Goal: Task Accomplishment & Management: Complete application form

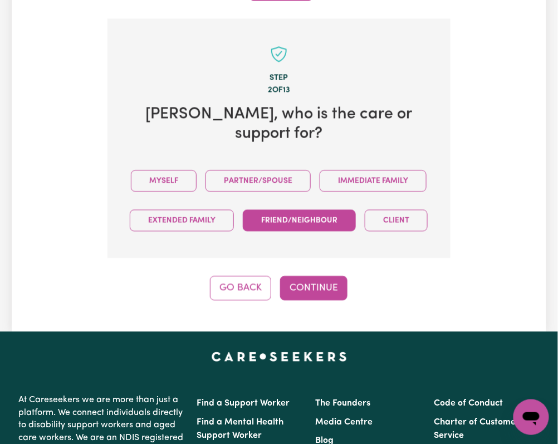
drag, startPoint x: 233, startPoint y: 164, endPoint x: 265, endPoint y: 245, distance: 86.1
click at [197, 172] on button "Myself" at bounding box center [164, 181] width 66 height 22
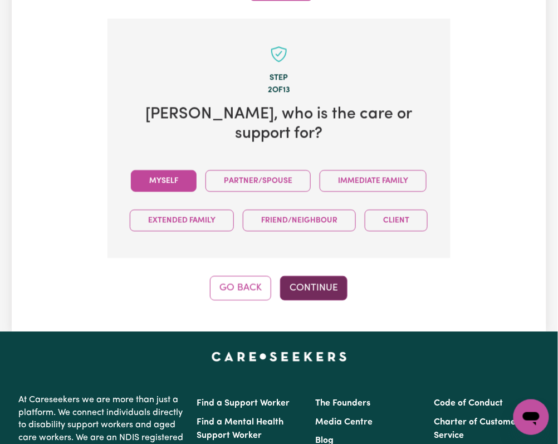
click at [306, 300] on button "Continue" at bounding box center [313, 288] width 67 height 25
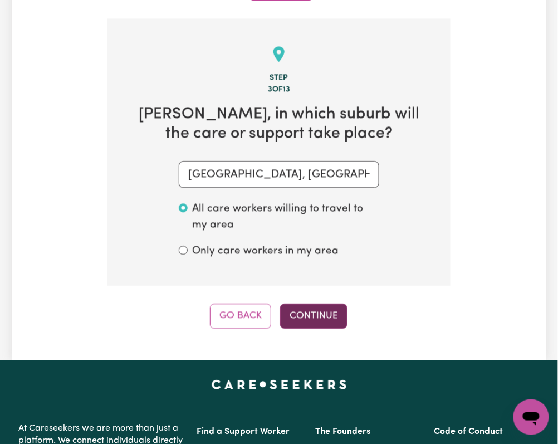
click at [311, 304] on button "Continue" at bounding box center [313, 316] width 67 height 25
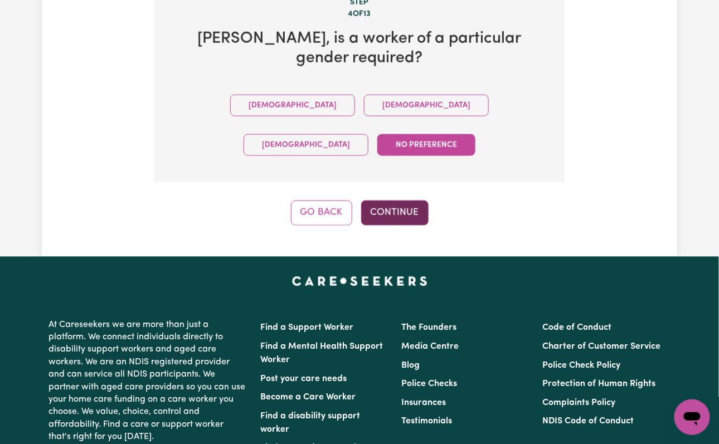
click at [393, 201] on button "Continue" at bounding box center [394, 213] width 67 height 25
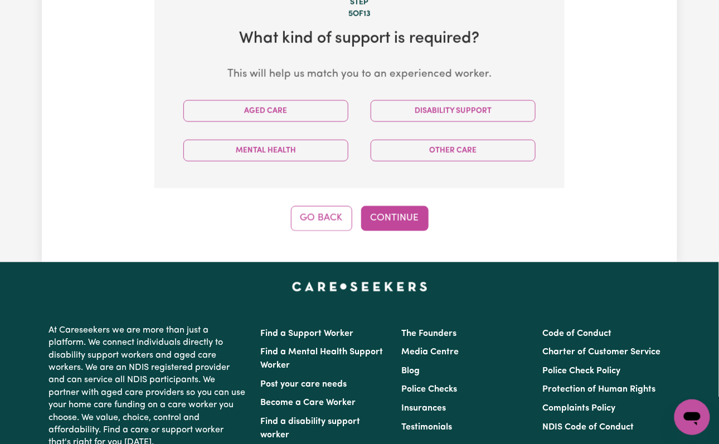
scroll to position [396, 0]
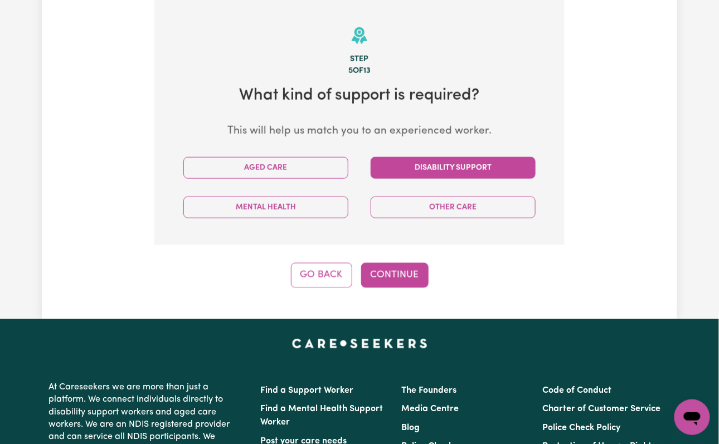
click at [408, 164] on button "Disability Support" at bounding box center [452, 168] width 165 height 22
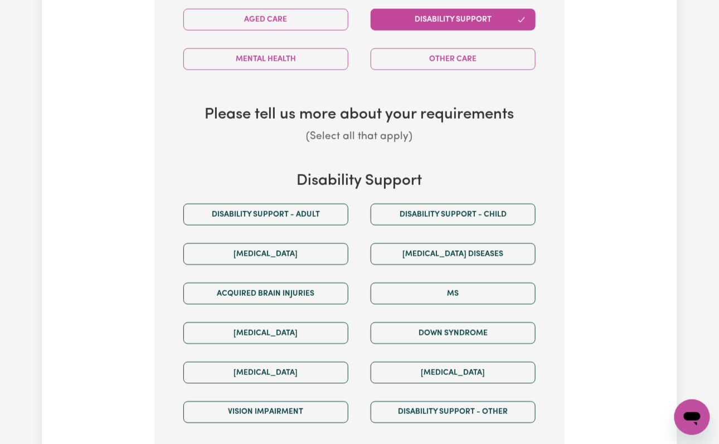
scroll to position [619, 0]
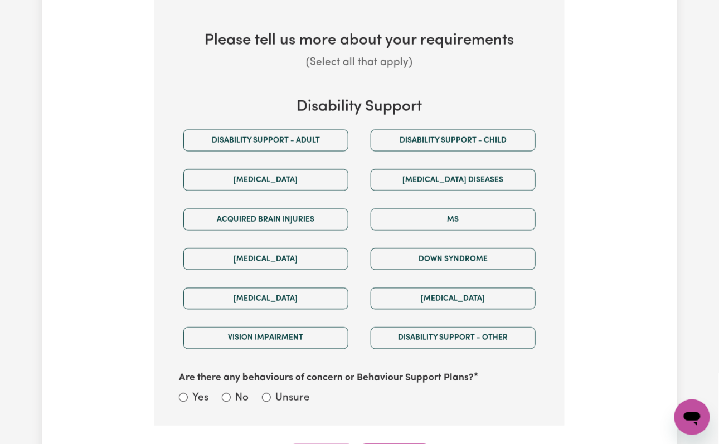
click at [390, 159] on div "Disability support - Child" at bounding box center [452, 140] width 187 height 40
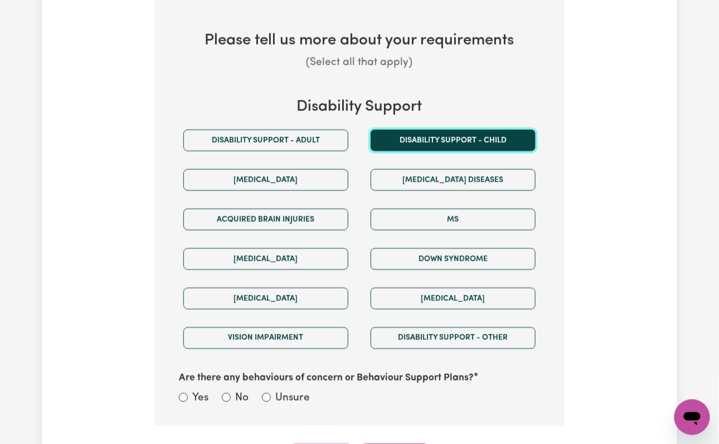
click at [399, 138] on button "Disability support - Child" at bounding box center [452, 140] width 165 height 22
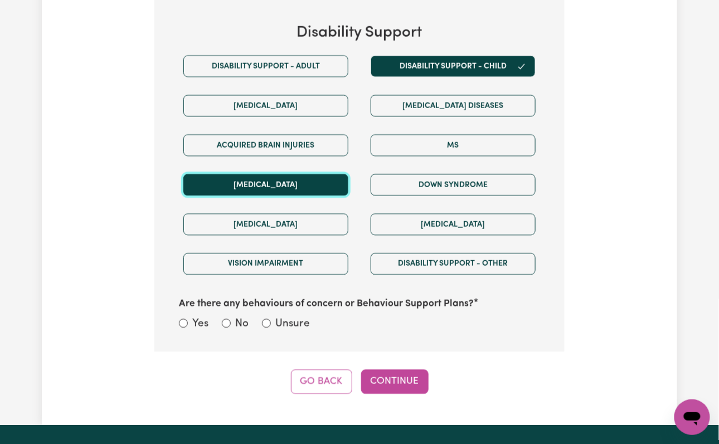
click at [256, 185] on button "[MEDICAL_DATA]" at bounding box center [265, 185] width 165 height 22
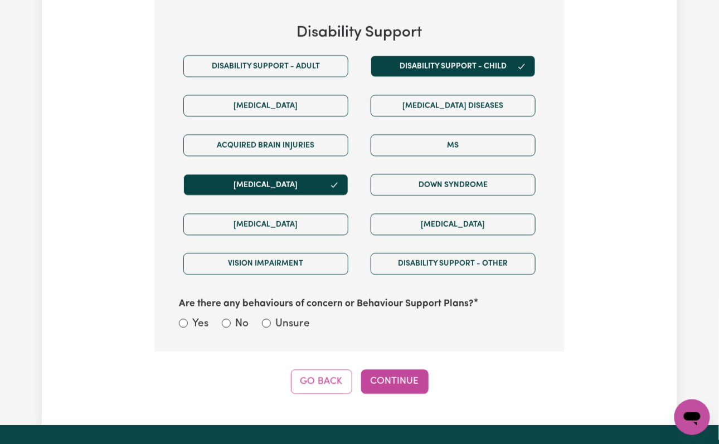
click at [292, 320] on label "Unsure" at bounding box center [292, 324] width 35 height 16
click at [271, 320] on input "Unsure" at bounding box center [266, 323] width 9 height 9
radio input "true"
click at [395, 388] on button "Continue" at bounding box center [394, 381] width 67 height 25
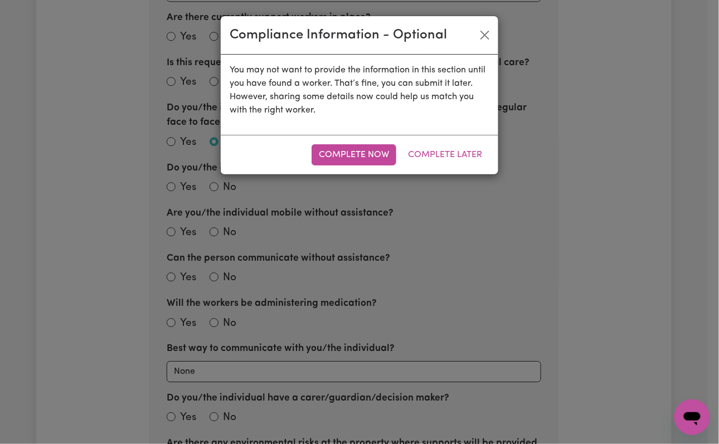
scroll to position [396, 0]
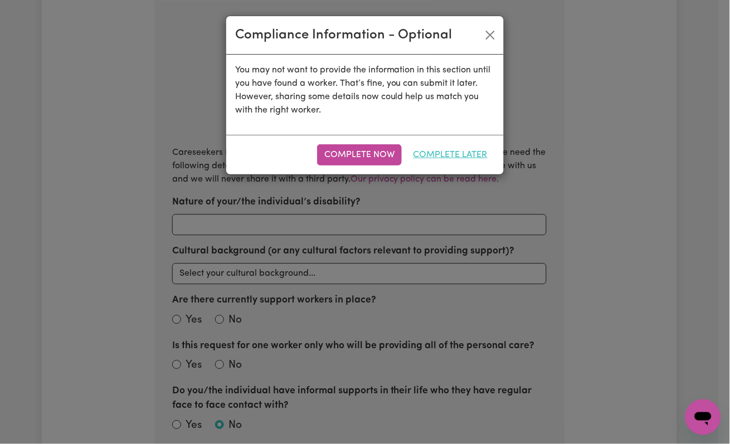
click at [442, 154] on button "Complete Later" at bounding box center [450, 154] width 89 height 21
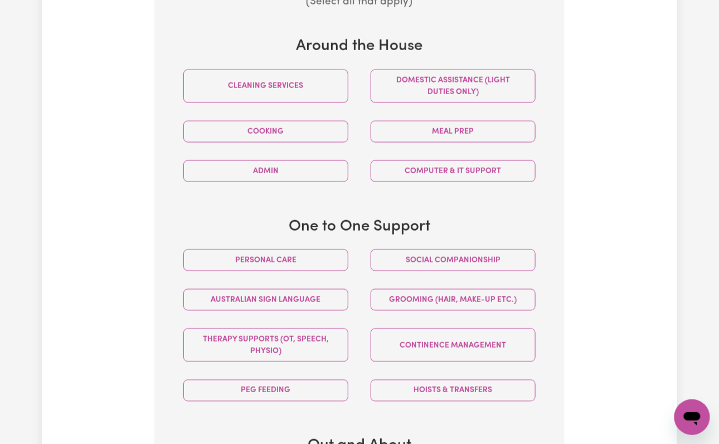
scroll to position [619, 0]
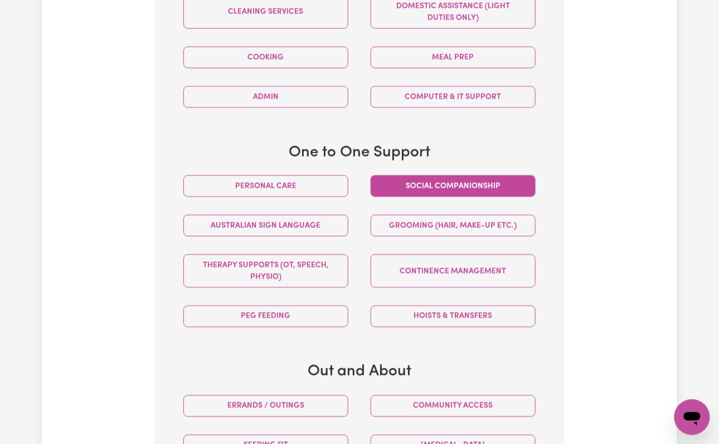
click at [459, 183] on button "Social companionship" at bounding box center [452, 186] width 165 height 22
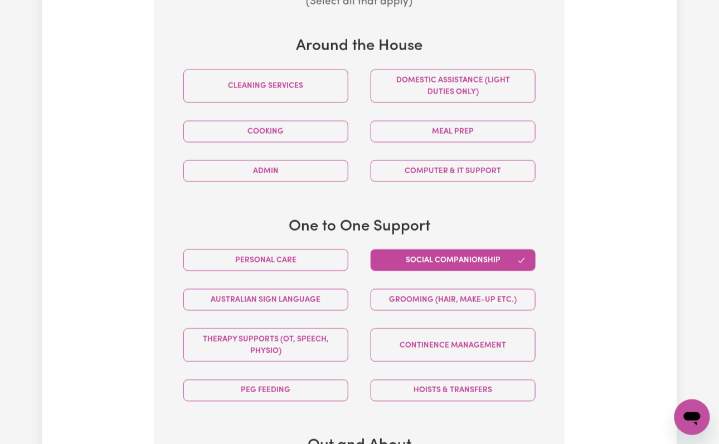
scroll to position [768, 0]
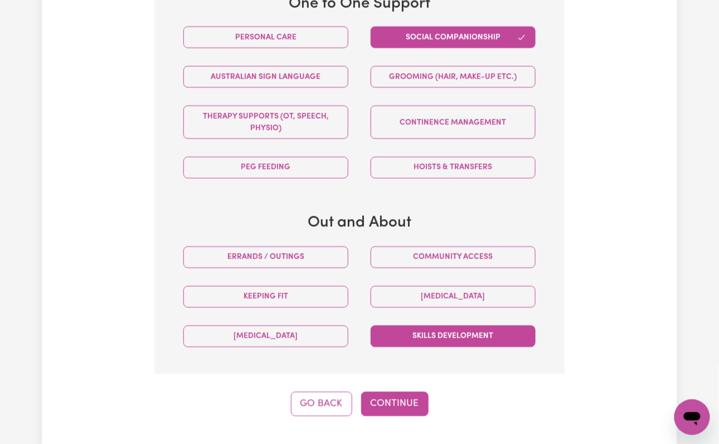
click at [483, 340] on button "Skills Development" at bounding box center [452, 336] width 165 height 22
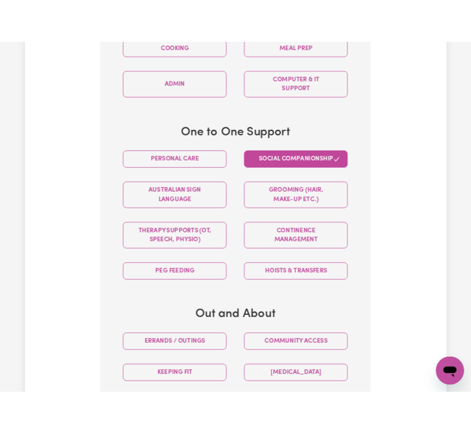
scroll to position [817, 0]
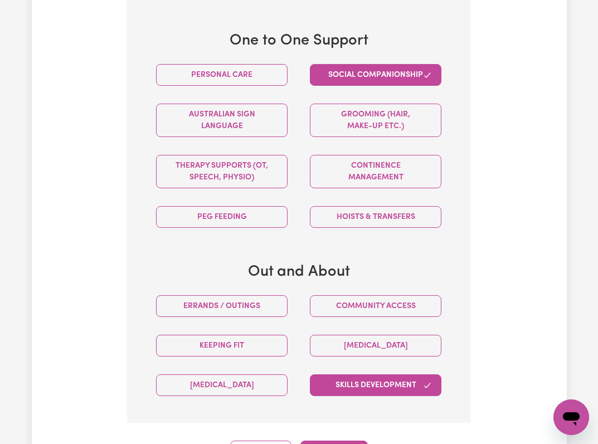
click at [379, 374] on button "Skills Development" at bounding box center [375, 385] width 131 height 22
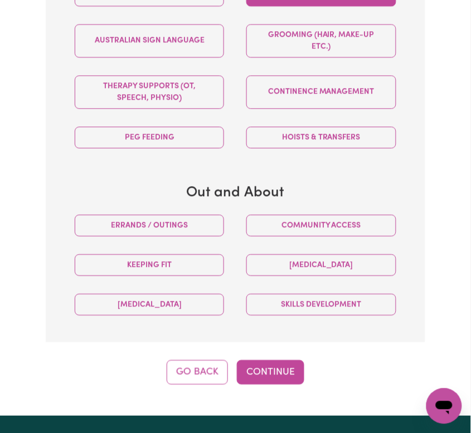
scroll to position [891, 0]
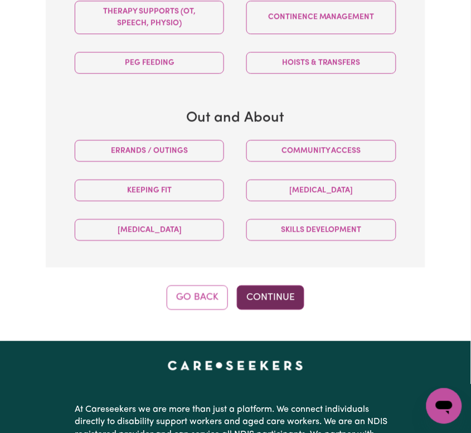
click at [258, 310] on button "Continue" at bounding box center [270, 297] width 67 height 25
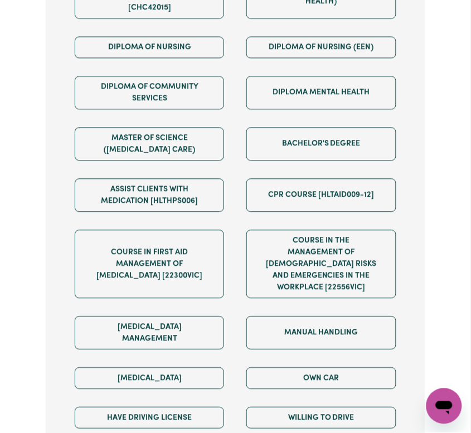
scroll to position [964, 0]
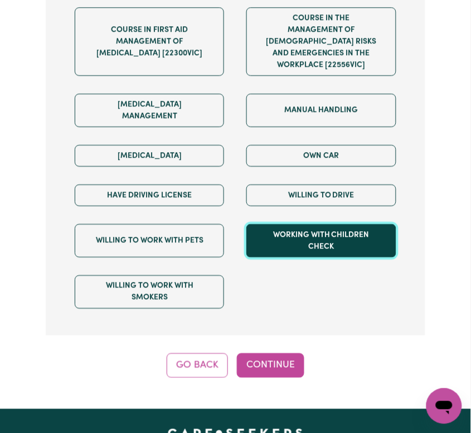
click at [340, 257] on button "Working with Children Check" at bounding box center [320, 240] width 149 height 33
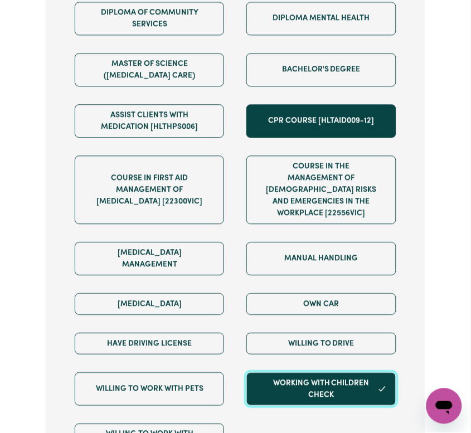
scroll to position [1038, 0]
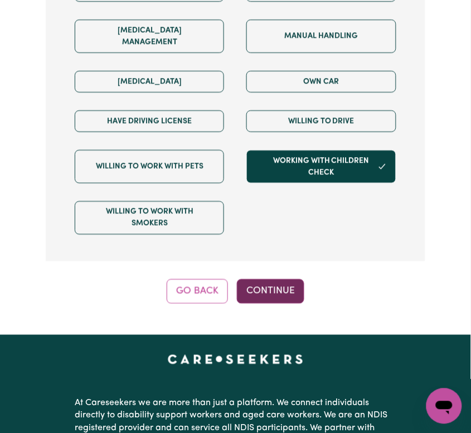
click at [278, 304] on button "Continue" at bounding box center [270, 291] width 67 height 25
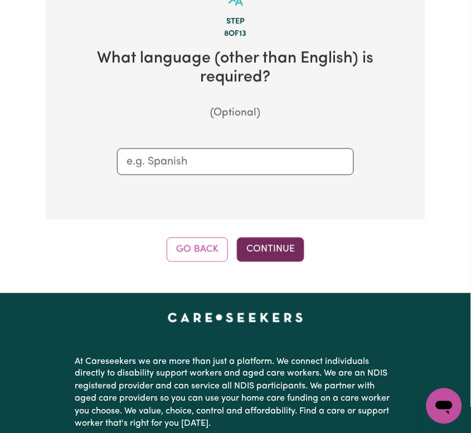
click at [261, 262] on button "Continue" at bounding box center [270, 249] width 67 height 25
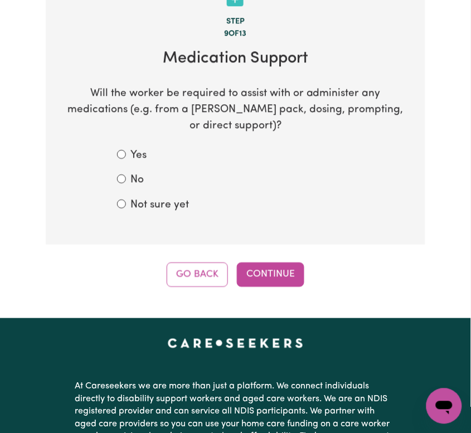
click at [169, 213] on label "Not sure yet" at bounding box center [159, 205] width 58 height 16
click at [126, 208] on input "Not sure yet" at bounding box center [121, 203] width 9 height 9
radio input "true"
click at [260, 287] on button "Continue" at bounding box center [270, 274] width 67 height 25
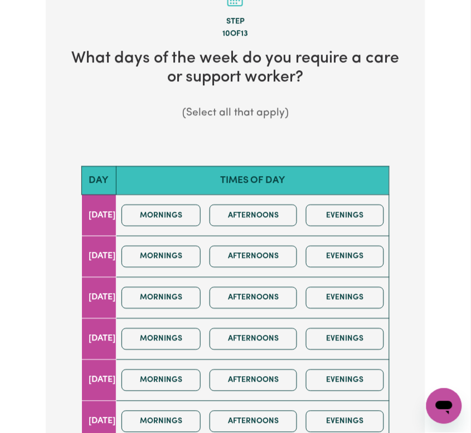
scroll to position [518, 0]
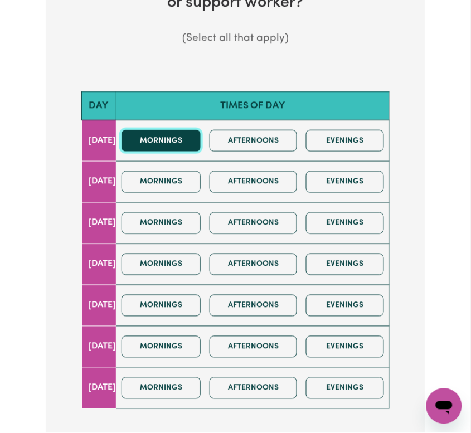
click at [185, 152] on button "Mornings" at bounding box center [160, 141] width 79 height 22
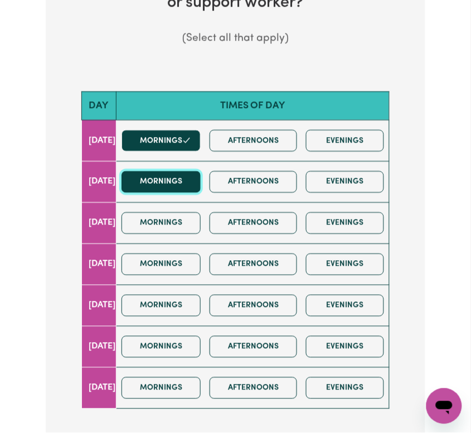
click at [201, 193] on button "Mornings" at bounding box center [160, 182] width 79 height 22
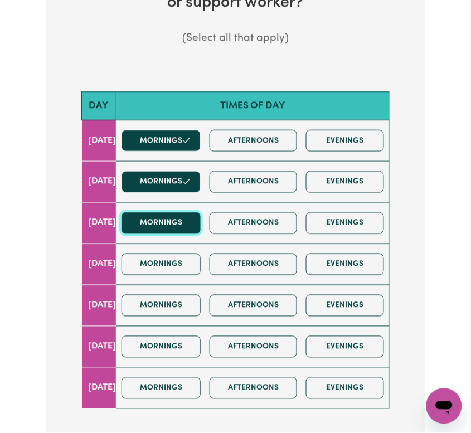
click at [201, 234] on button "Mornings" at bounding box center [160, 223] width 79 height 22
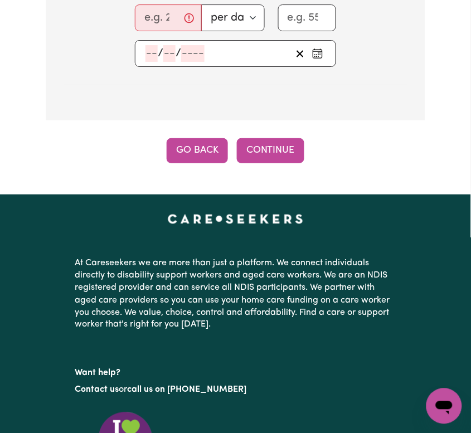
scroll to position [1187, 0]
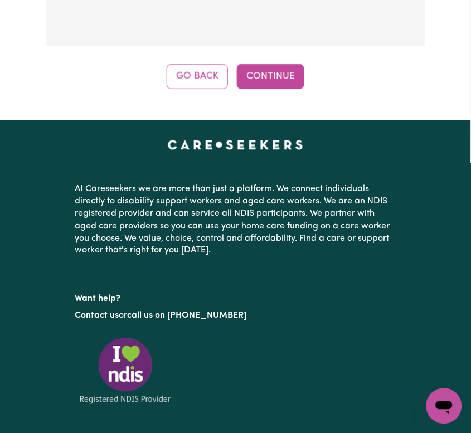
type input "2"
type input "2025-08-20"
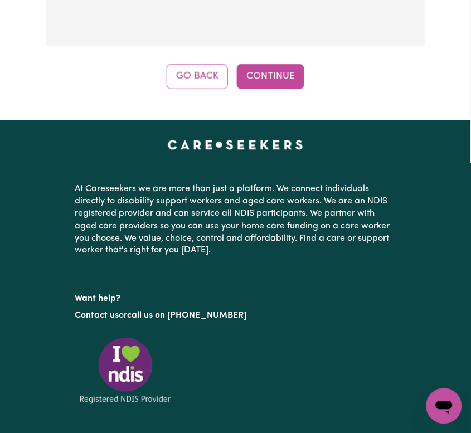
type input "20"
type input "8"
type input "2025"
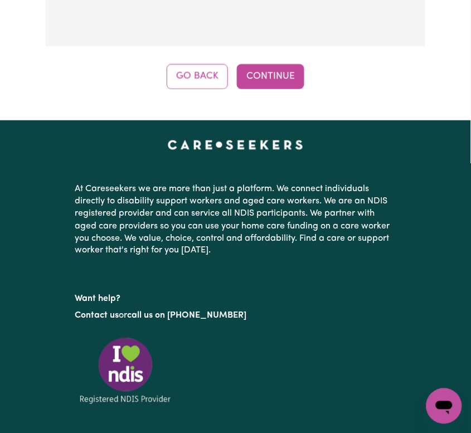
type input "2025-08-19"
type input "19"
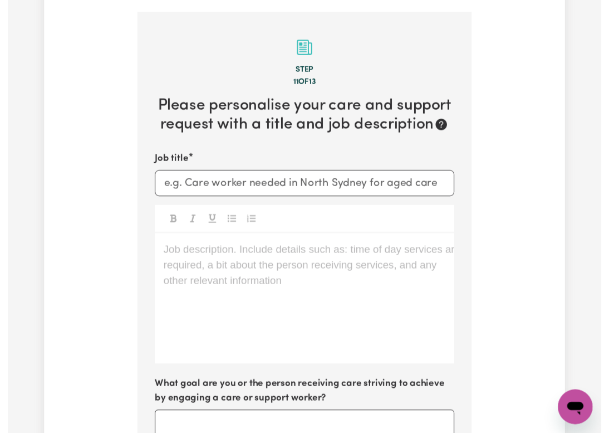
scroll to position [473, 0]
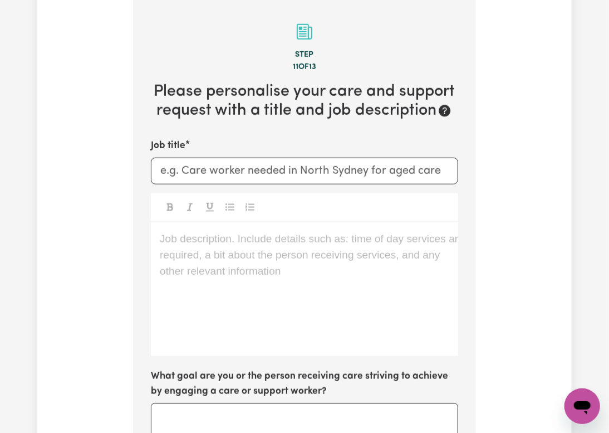
click at [200, 267] on div "Job description. Include details such as: time of day services are required, a …" at bounding box center [304, 289] width 307 height 134
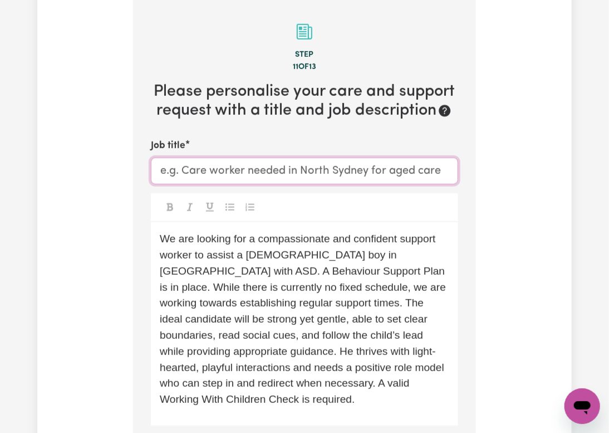
click at [197, 184] on input "Job title" at bounding box center [304, 171] width 307 height 27
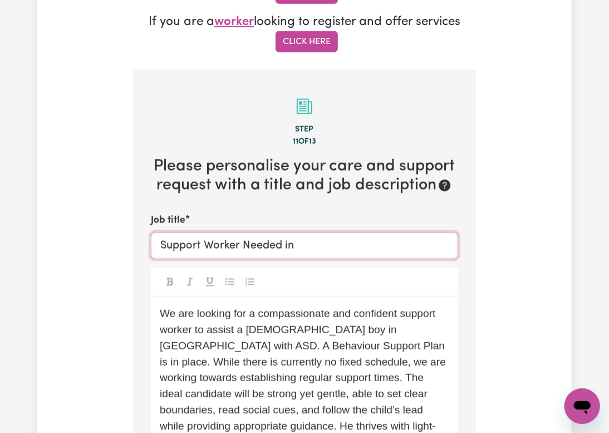
paste input "Newcastle, NSW"
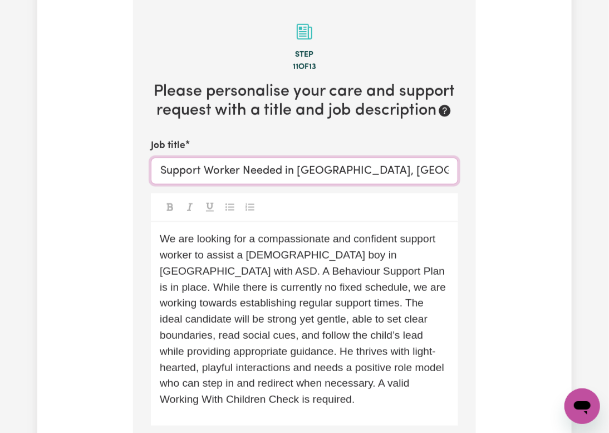
scroll to position [547, 0]
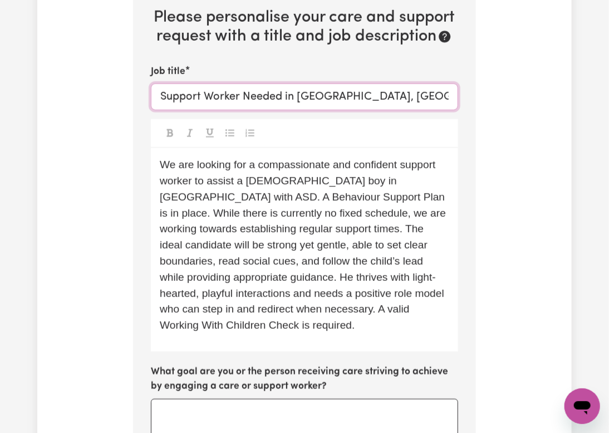
type input "Support Worker Needed in Newcastle, NSW"
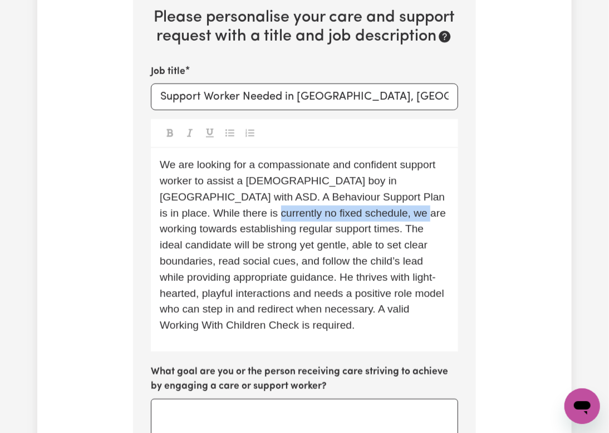
drag, startPoint x: 185, startPoint y: 227, endPoint x: 350, endPoint y: 223, distance: 164.4
click at [350, 223] on span "We are looking for a compassionate and confident support worker to assist a 7-y…" at bounding box center [304, 245] width 289 height 172
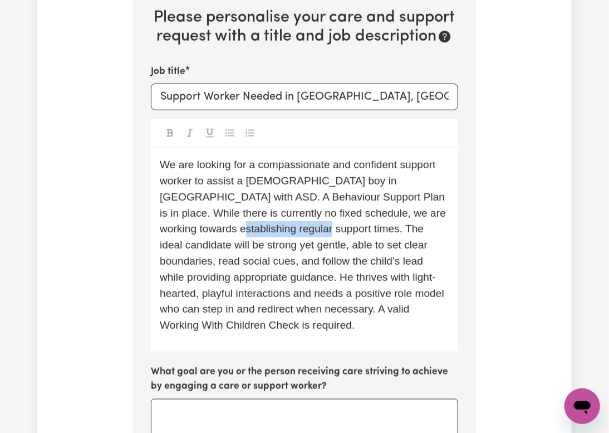
drag, startPoint x: 181, startPoint y: 242, endPoint x: 268, endPoint y: 242, distance: 86.9
click at [268, 242] on span "We are looking for a compassionate and confident support worker to assist a 7-y…" at bounding box center [304, 245] width 289 height 172
drag, startPoint x: 237, startPoint y: 255, endPoint x: 224, endPoint y: 255, distance: 12.8
click at [237, 255] on span "We are looking for a compassionate and confident support worker to assist a 7-y…" at bounding box center [304, 245] width 289 height 172
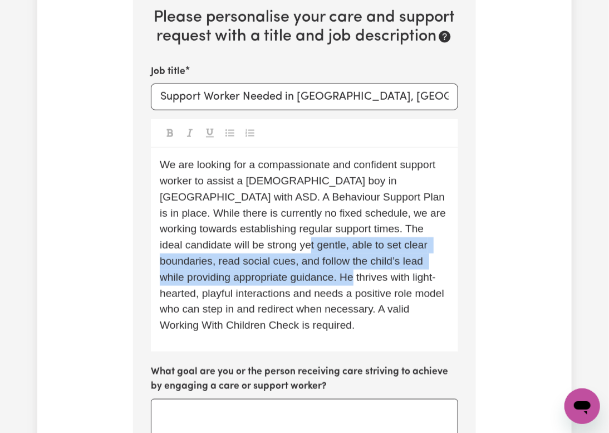
drag, startPoint x: 224, startPoint y: 255, endPoint x: 292, endPoint y: 285, distance: 74.6
click at [292, 285] on span "We are looking for a compassionate and confident support worker to assist a 7-y…" at bounding box center [304, 245] width 289 height 172
click at [262, 295] on span "We are looking for a compassionate and confident support worker to assist a 7-y…" at bounding box center [304, 245] width 289 height 172
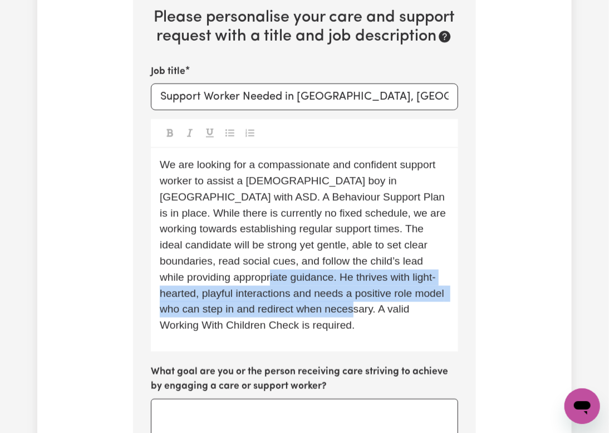
drag, startPoint x: 219, startPoint y: 290, endPoint x: 329, endPoint y: 331, distance: 117.0
click at [329, 328] on p "We are looking for a compassionate and confident support worker to assist a 7-y…" at bounding box center [305, 245] width 290 height 177
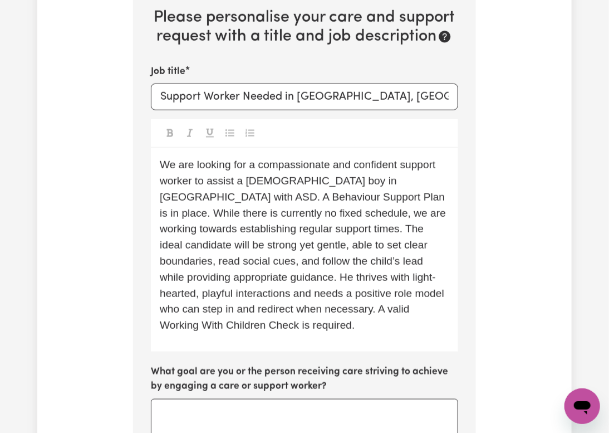
click at [327, 334] on p "We are looking for a compassionate and confident support worker to assist a 7-y…" at bounding box center [305, 245] width 290 height 177
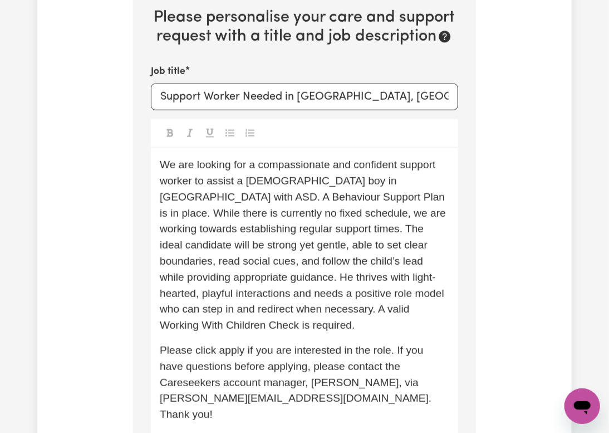
scroll to position [765, 0]
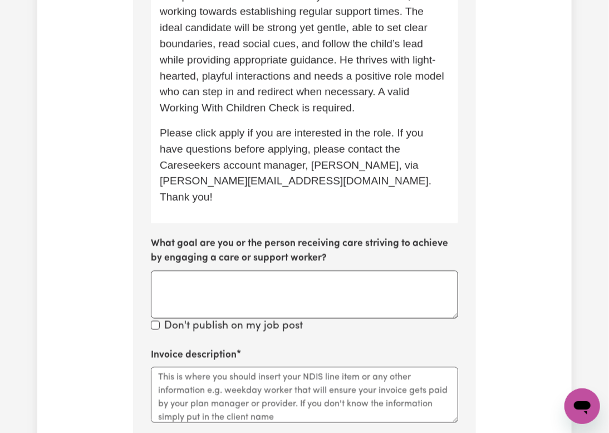
click at [323, 171] on span "Please click apply if you are interested in the role. If you have questions bef…" at bounding box center [297, 164] width 275 height 76
click at [327, 174] on span "Please click apply if you are interested in the role. If you have questions bef…" at bounding box center [297, 164] width 275 height 76
copy span "Lindsay"
click at [327, 174] on span "Please click apply if you are interested in the role. If you have questions bef…" at bounding box center [297, 164] width 275 height 76
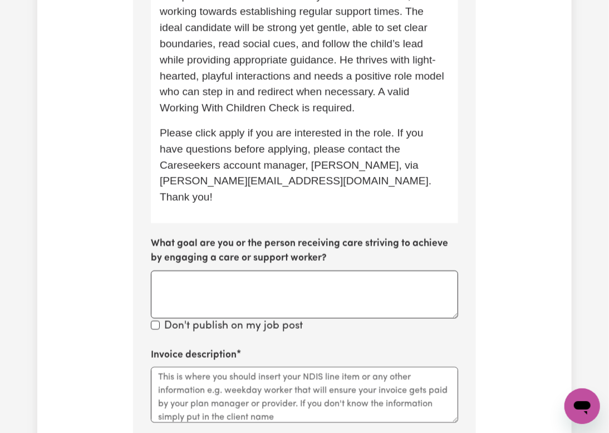
click at [178, 189] on span "Please click apply if you are interested in the role. If you have questions bef…" at bounding box center [297, 164] width 275 height 76
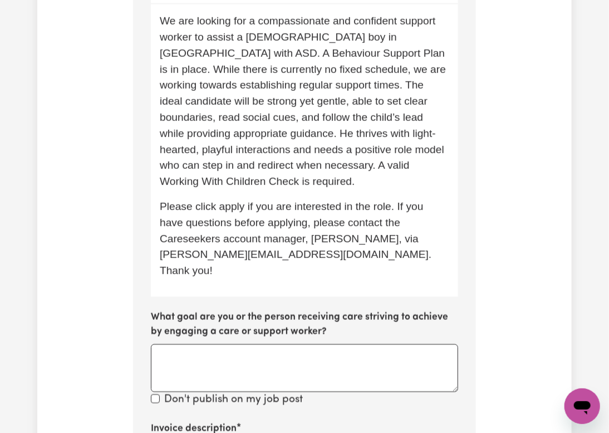
scroll to position [914, 0]
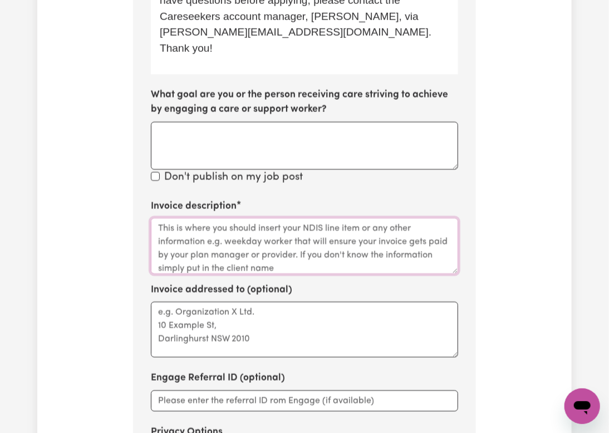
click at [226, 233] on textarea "Invoice description" at bounding box center [304, 246] width 307 height 56
paste textarea "Absolute Coordination"
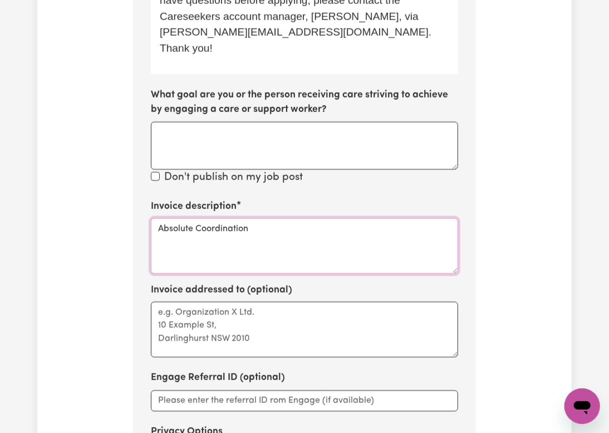
type textarea "Absolute Coordination"
click at [224, 321] on textarea "Invoice addressed to (optional)" at bounding box center [304, 329] width 307 height 56
paste textarea "Absolute Coordination"
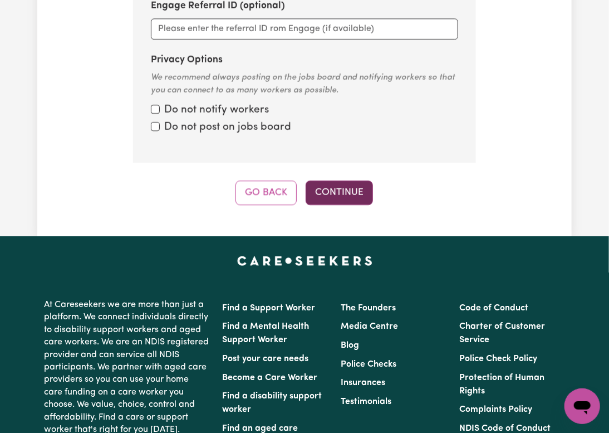
type textarea "Absolute Coordination"
click at [337, 183] on button "Continue" at bounding box center [339, 192] width 67 height 25
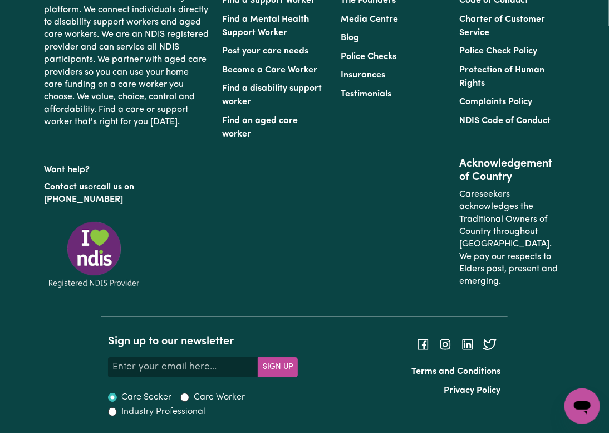
scroll to position [480, 0]
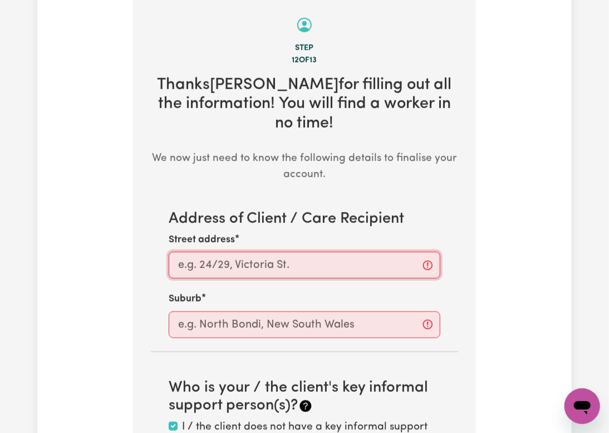
click at [209, 274] on input "Street address" at bounding box center [305, 265] width 272 height 27
paste input "Newcastle"
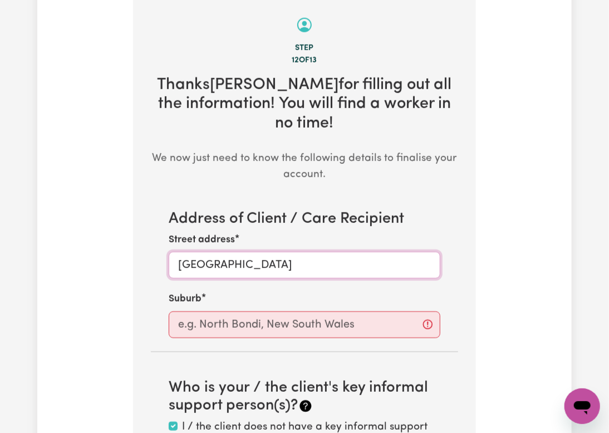
type input "Newcastle NSW"
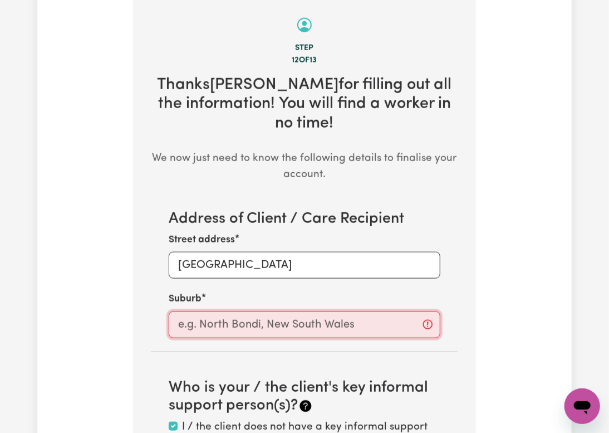
paste input "Newcastle"
type input "Newcastle"
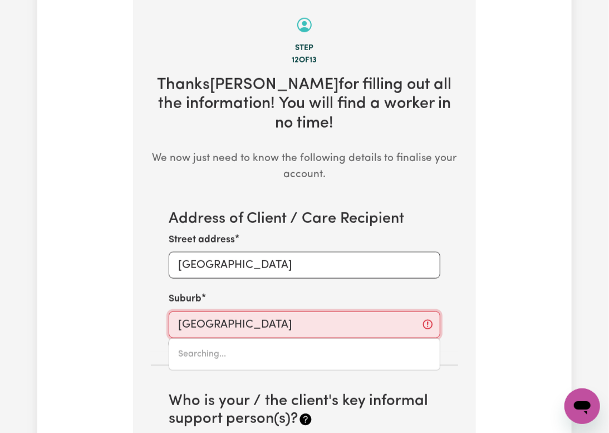
type input "Newcastle, New South Wales, 2300"
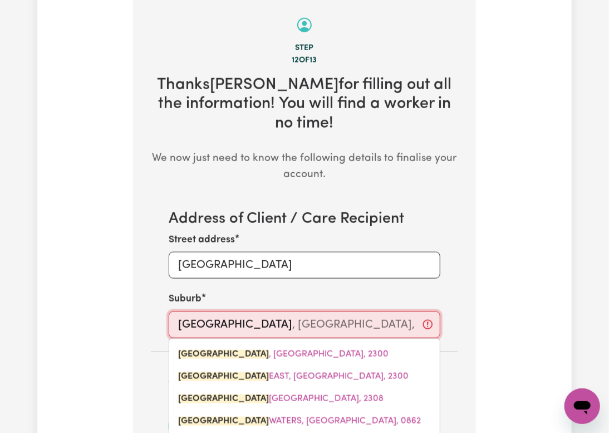
scroll to position [554, 0]
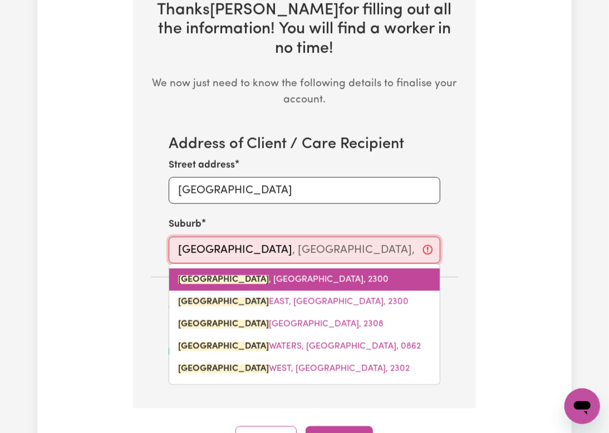
click at [208, 279] on link "NEWCASTLE , New South Wales, 2300" at bounding box center [304, 279] width 271 height 22
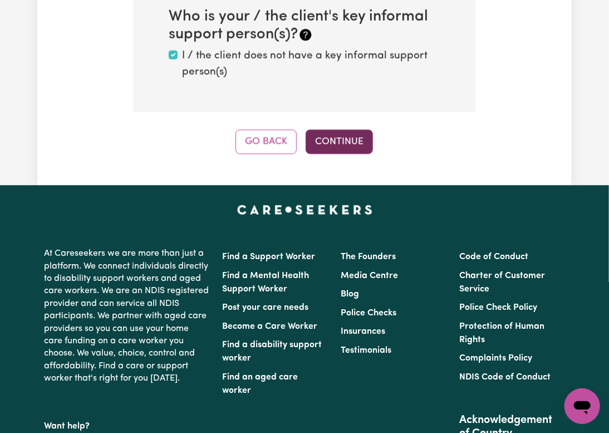
click at [363, 147] on button "Continue" at bounding box center [339, 141] width 67 height 25
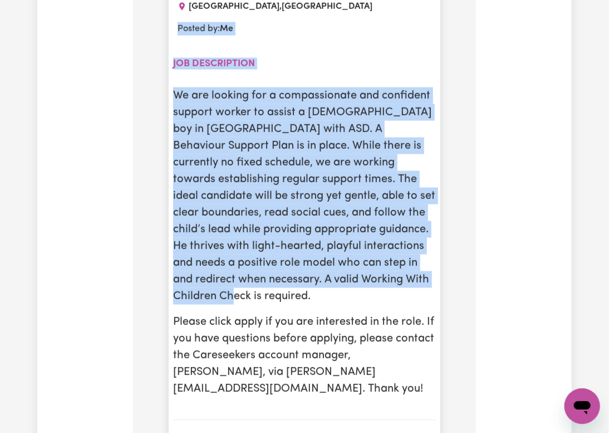
scroll to position [734, 0]
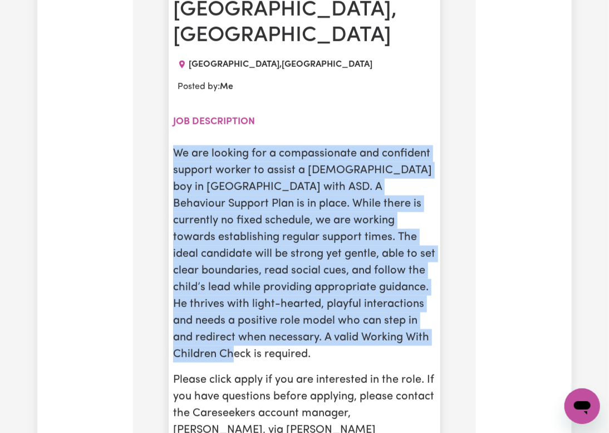
drag, startPoint x: 223, startPoint y: 151, endPoint x: 165, endPoint y: 134, distance: 59.8
copy p "We are looking for a compassionate and confident support worker to assist a 7-y…"
click at [242, 242] on p "We are looking for a compassionate and confident support worker to assist a 7-y…" at bounding box center [304, 253] width 263 height 217
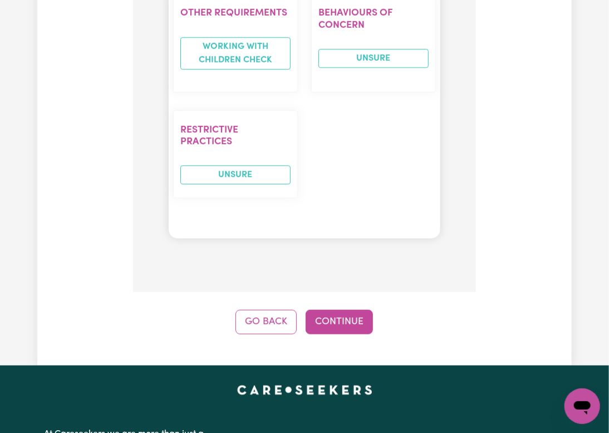
click at [362, 313] on button "Continue" at bounding box center [339, 322] width 67 height 25
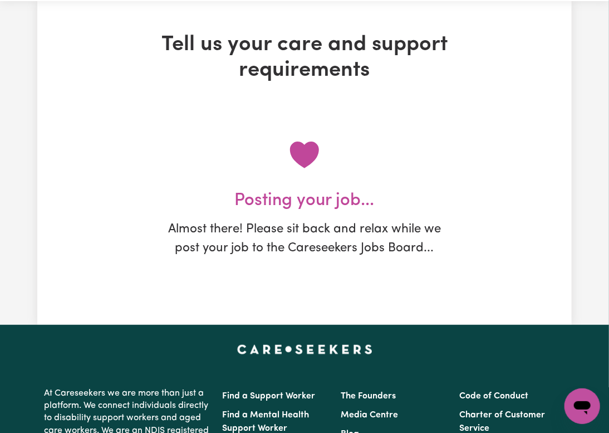
scroll to position [0, 0]
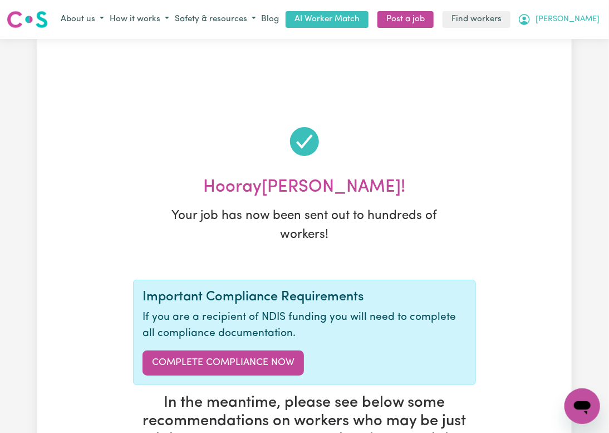
click at [558, 29] on button "Luca Newcastle" at bounding box center [558, 19] width 87 height 19
click at [558, 52] on link "My Dashboard" at bounding box center [558, 41] width 88 height 21
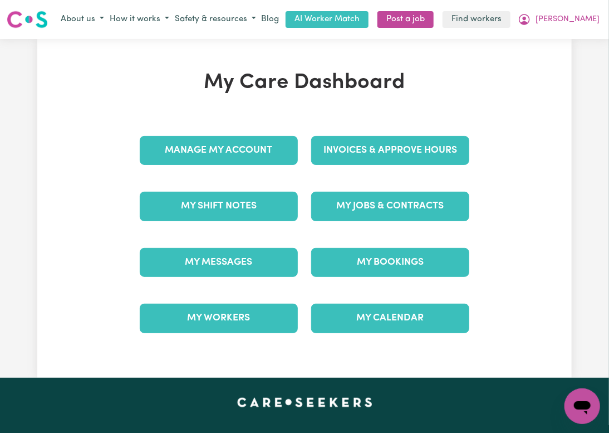
click at [402, 178] on div "Invoices & Approve Hours" at bounding box center [391, 151] width 172 height 56
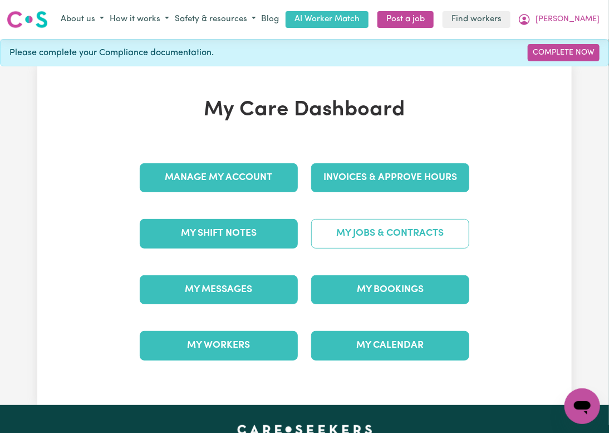
click at [402, 248] on link "My Jobs & Contracts" at bounding box center [390, 233] width 158 height 29
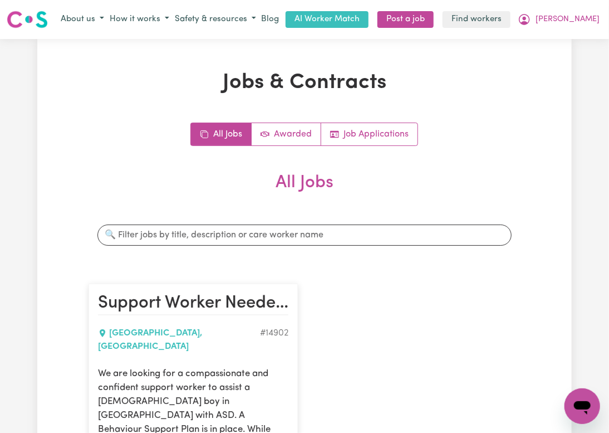
click at [558, 18] on div "About us How it works Safety & resources Blog AI Worker Match Post a job Find w…" at bounding box center [330, 19] width 545 height 19
click at [558, 28] on button "Luca Newcastle" at bounding box center [558, 19] width 87 height 19
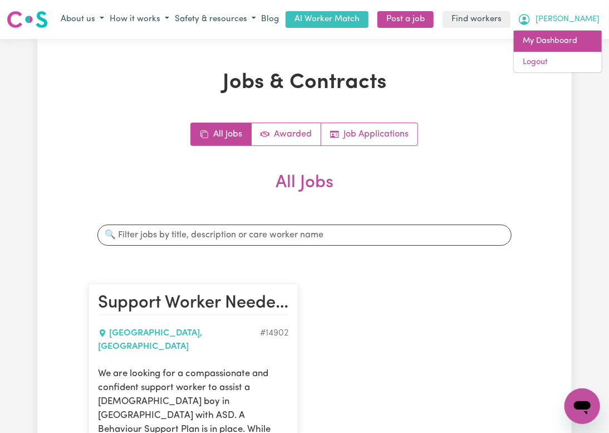
click at [558, 52] on link "My Dashboard" at bounding box center [558, 41] width 88 height 21
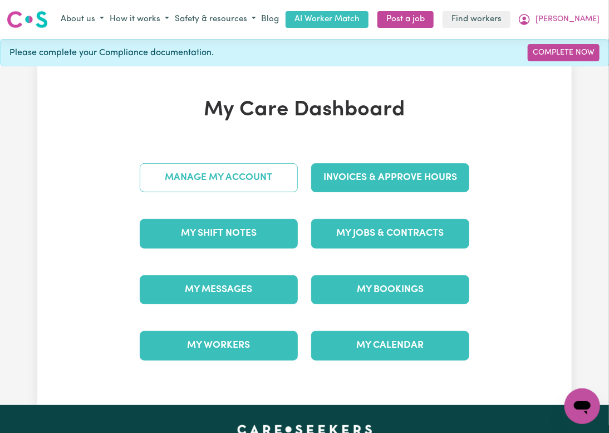
click at [259, 192] on link "Manage My Account" at bounding box center [219, 177] width 158 height 29
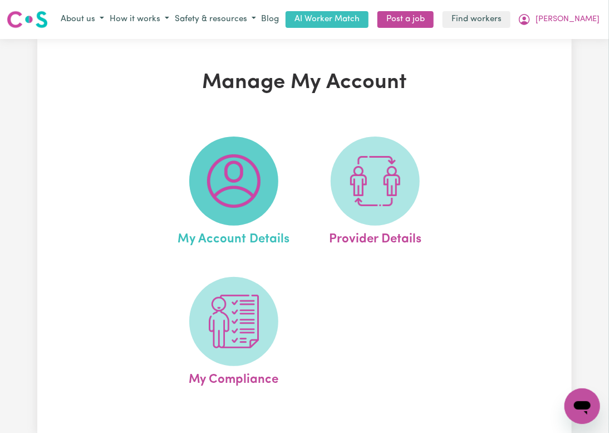
click at [209, 203] on img at bounding box center [233, 180] width 53 height 53
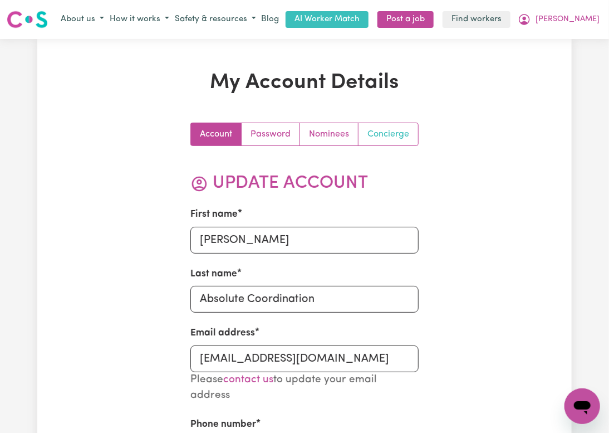
click at [359, 145] on link "Concierge" at bounding box center [389, 134] width 60 height 22
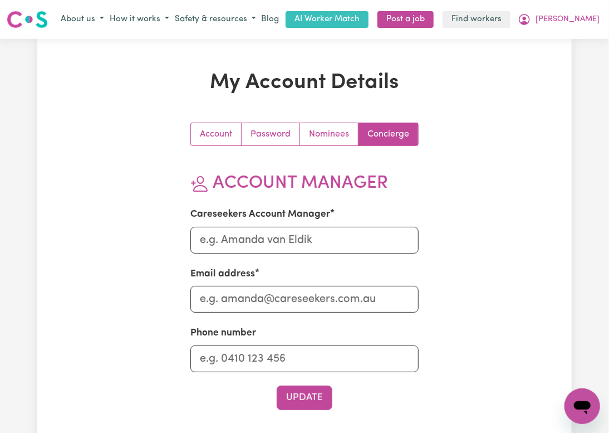
scroll to position [148, 0]
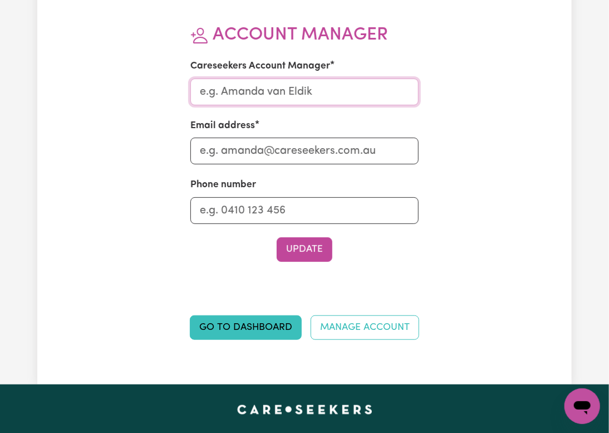
click at [250, 105] on input "Careseekers Account Manager" at bounding box center [305, 92] width 229 height 27
type input "Lindsay"
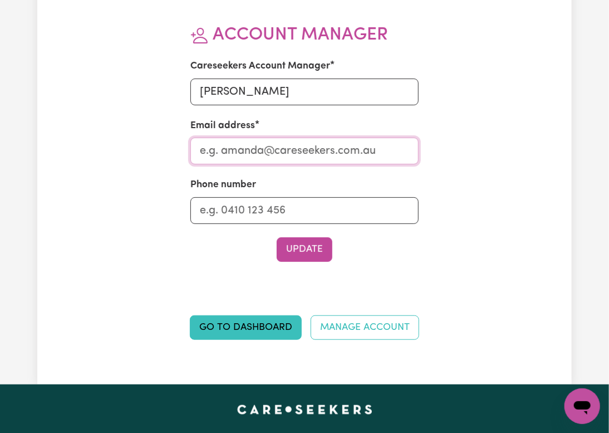
click at [289, 164] on input "Email address" at bounding box center [305, 151] width 229 height 27
type input "Lindsay@careseekers.com.au"
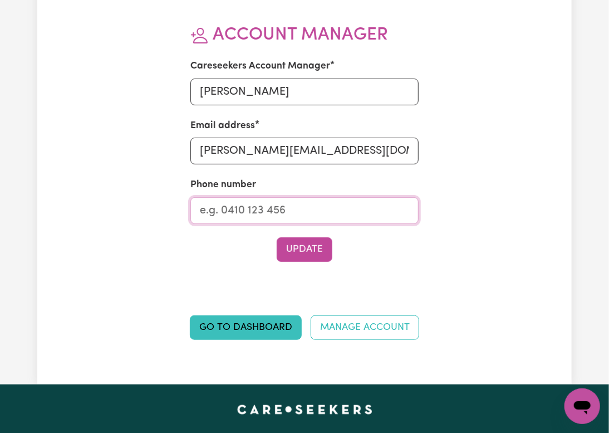
click at [291, 224] on input "Phone number" at bounding box center [305, 210] width 229 height 27
type input "1300765465"
click at [295, 262] on button "Update" at bounding box center [305, 249] width 56 height 25
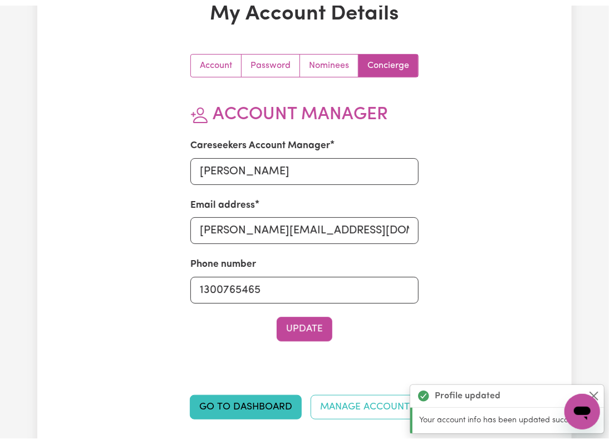
scroll to position [0, 0]
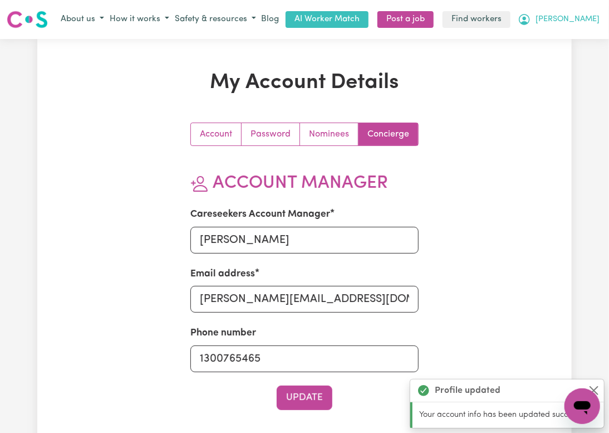
click at [558, 26] on button "Luca Newcastle" at bounding box center [558, 19] width 87 height 19
click at [554, 52] on link "My Dashboard" at bounding box center [558, 41] width 88 height 21
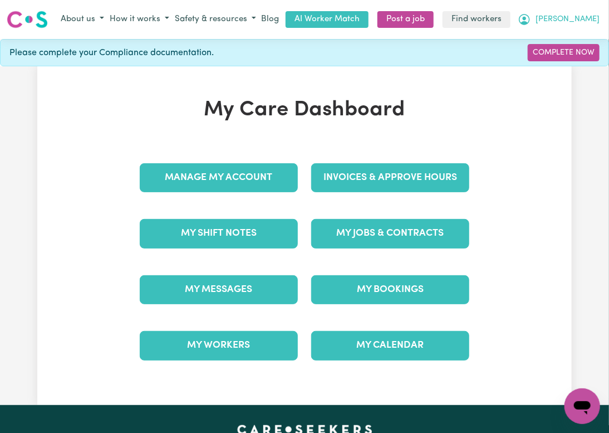
click at [558, 26] on span "Luca Newcastle" at bounding box center [568, 19] width 64 height 12
click at [558, 73] on link "Logout" at bounding box center [558, 62] width 88 height 21
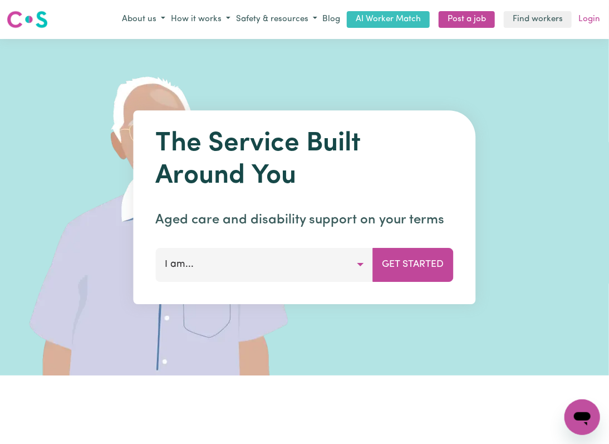
click at [558, 28] on link "Login" at bounding box center [590, 19] width 26 height 17
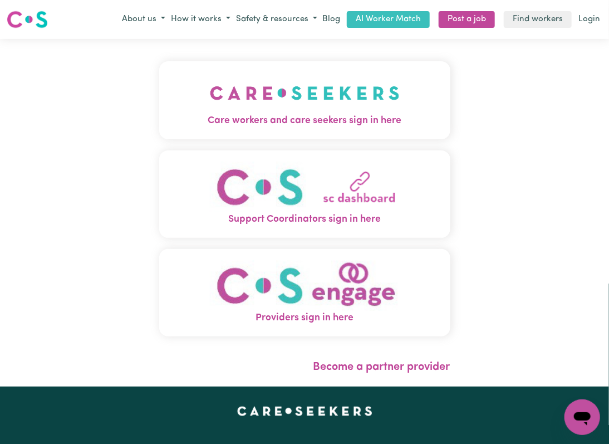
click at [217, 114] on img "Care workers and care seekers sign in here" at bounding box center [305, 92] width 190 height 41
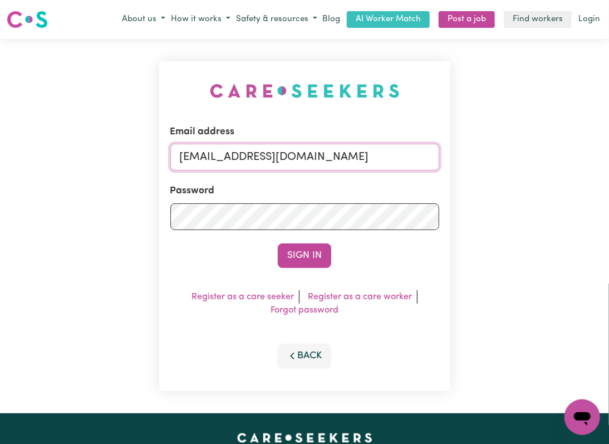
click at [235, 170] on input "onboardingcs@careseekers.com.au" at bounding box center [304, 157] width 269 height 27
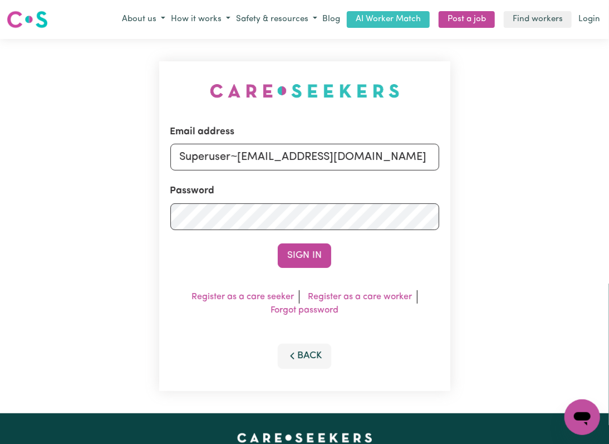
drag, startPoint x: 237, startPoint y: 167, endPoint x: 503, endPoint y: 166, distance: 266.3
click at [504, 166] on div "Email address Superuser~jakedworkin@hotmail.com Password Sign In Register as a …" at bounding box center [304, 226] width 609 height 374
type input "Superuser~paulinethomasABF@careseekers.com.au"
click at [300, 267] on button "Sign In" at bounding box center [304, 255] width 53 height 25
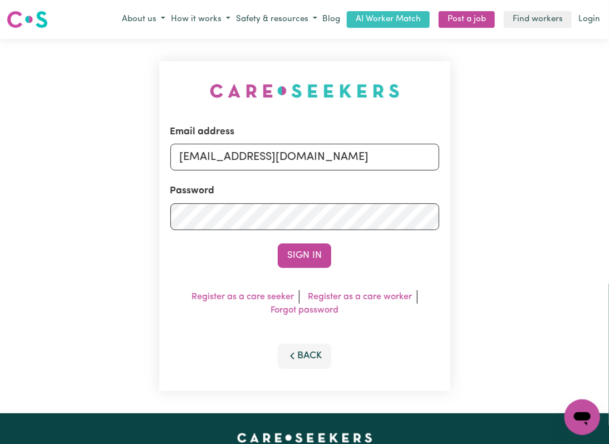
scroll to position [0, 0]
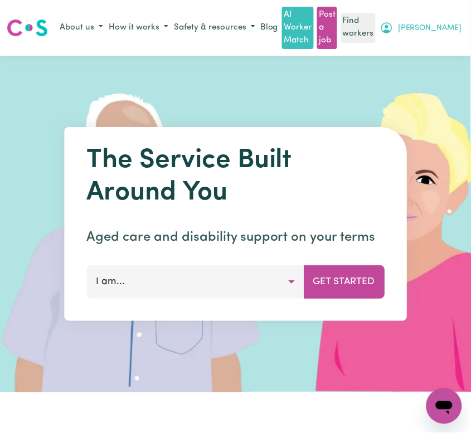
click at [451, 27] on button "Luca Newcastle" at bounding box center [420, 27] width 87 height 19
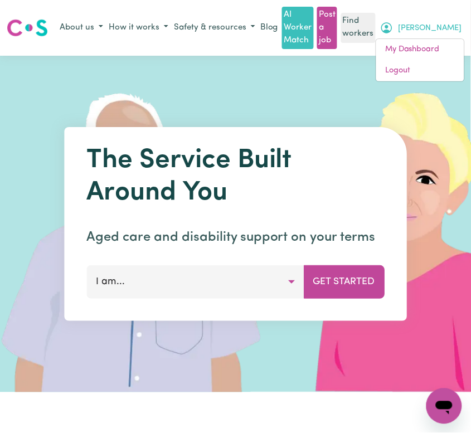
click at [393, 25] on icon "My Account" at bounding box center [386, 27] width 13 height 13
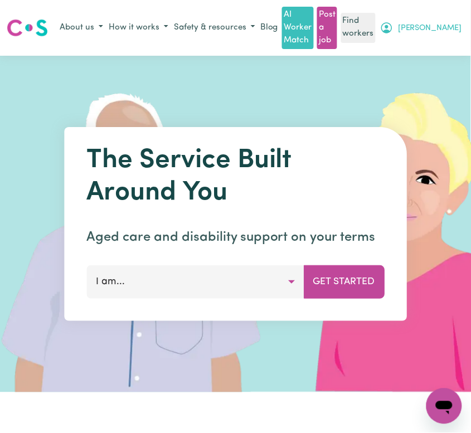
drag, startPoint x: 452, startPoint y: 26, endPoint x: 440, endPoint y: 70, distance: 45.7
click at [452, 27] on button "Luca Newcastle" at bounding box center [420, 27] width 87 height 19
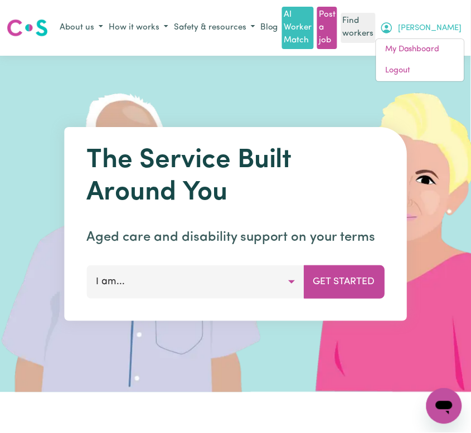
click at [439, 86] on img at bounding box center [418, 224] width 334 height 336
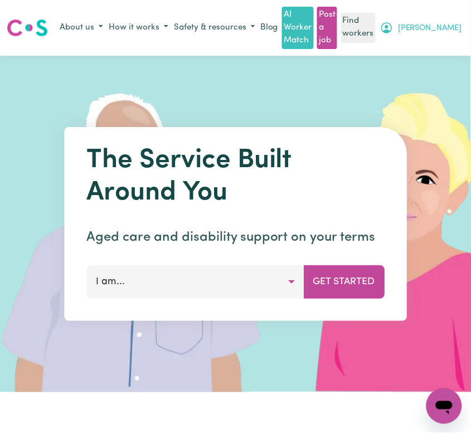
click at [393, 29] on icon "My Account" at bounding box center [386, 27] width 13 height 13
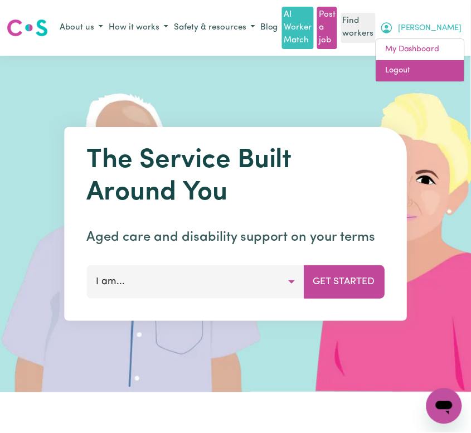
click at [445, 74] on link "Logout" at bounding box center [420, 70] width 88 height 21
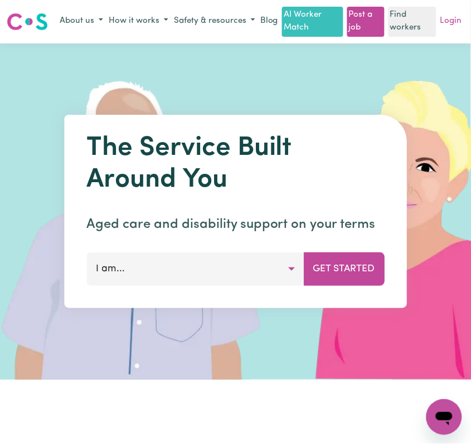
click at [452, 29] on link "Login" at bounding box center [451, 21] width 26 height 17
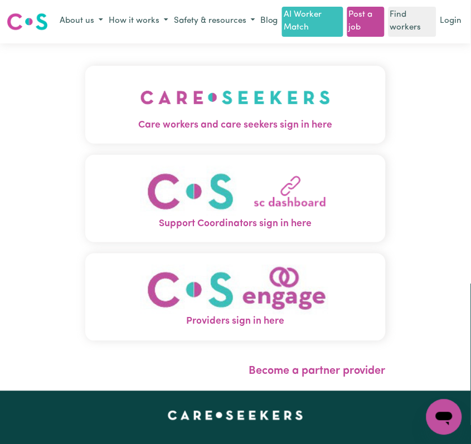
click at [243, 105] on img "Care workers and care seekers sign in here" at bounding box center [235, 97] width 190 height 41
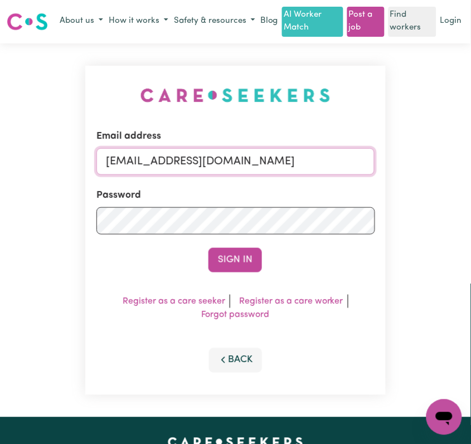
click at [149, 163] on input "onboardingcs@careseekers.com.au" at bounding box center [235, 161] width 278 height 27
click at [200, 159] on div "Email address onboardingcs@careseekers.com.au" at bounding box center [235, 152] width 278 height 46
click at [204, 175] on input "onboardingcs@careseekers.com.au" at bounding box center [235, 161] width 278 height 27
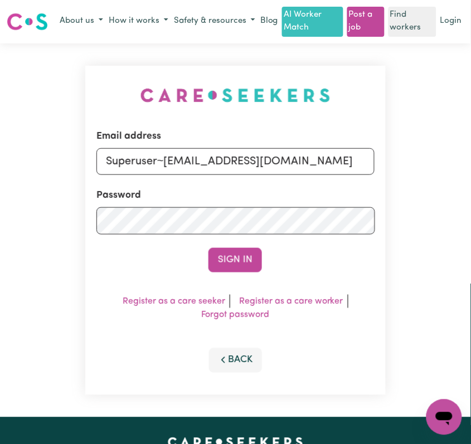
drag, startPoint x: 163, startPoint y: 177, endPoint x: 419, endPoint y: 176, distance: 255.7
click at [419, 176] on div "Email address Superuser~jakedworkin@hotmail.com Password Sign In Register as a …" at bounding box center [235, 230] width 471 height 374
click at [223, 286] on div "Email address Superuser~dalys@absolutecoordination.com.au Password Sign In Regi…" at bounding box center [235, 231] width 300 height 330
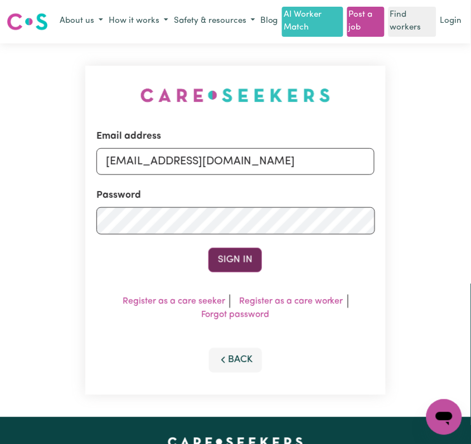
click at [230, 272] on button "Sign In" at bounding box center [234, 260] width 53 height 25
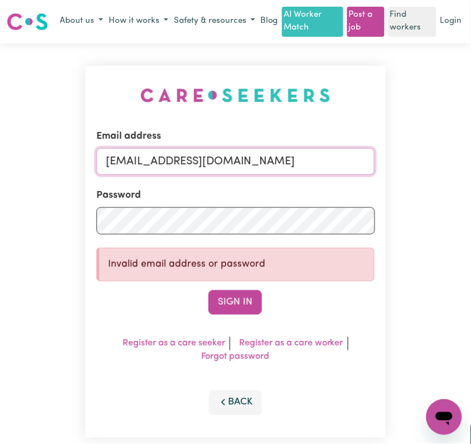
click at [215, 170] on input "Superuser~dalys@absolutecoordination.com.au" at bounding box center [235, 161] width 278 height 27
paste input "LucaNewcastleAC@careseekers"
click at [221, 334] on div "Email address LucaNewcastleAC@careseekers.com.au Password Invalid email address…" at bounding box center [235, 252] width 300 height 372
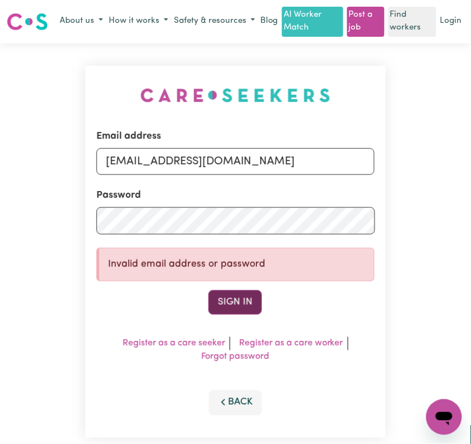
click at [230, 308] on button "Sign In" at bounding box center [234, 302] width 53 height 25
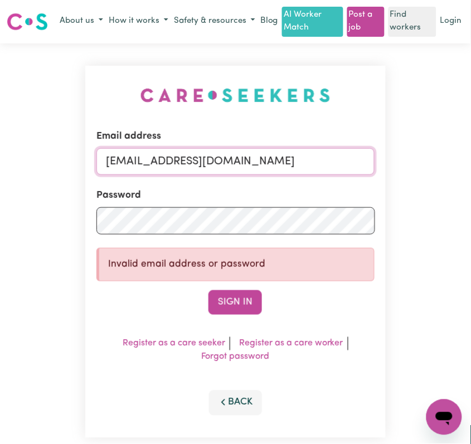
click at [156, 175] on input "LucaNewcastleAC@careseekers.com.au" at bounding box center [235, 161] width 278 height 27
drag, startPoint x: 162, startPoint y: 172, endPoint x: 364, endPoint y: 171, distance: 201.7
click at [364, 171] on input "Superuser~LucaNewcastleAC@careseekers.com.au" at bounding box center [235, 161] width 278 height 27
type input "Superuser~LucaNewcastleAC@careseekers.com.au"
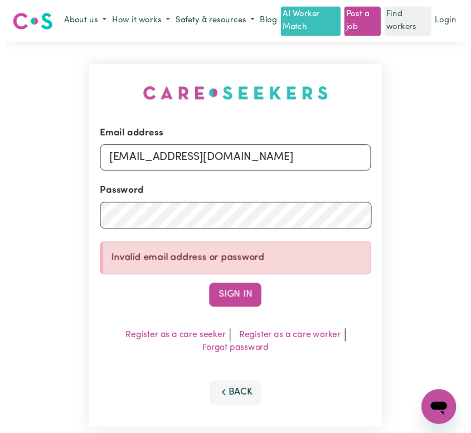
scroll to position [0, 0]
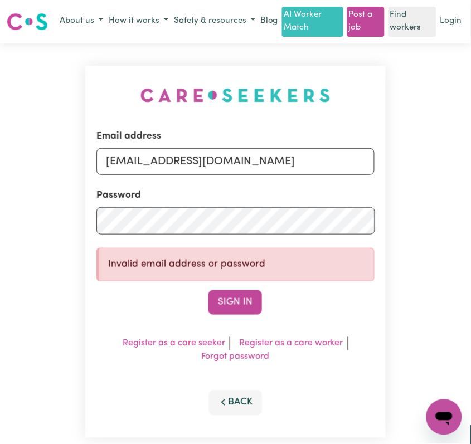
click at [226, 315] on button "Sign In" at bounding box center [234, 302] width 53 height 25
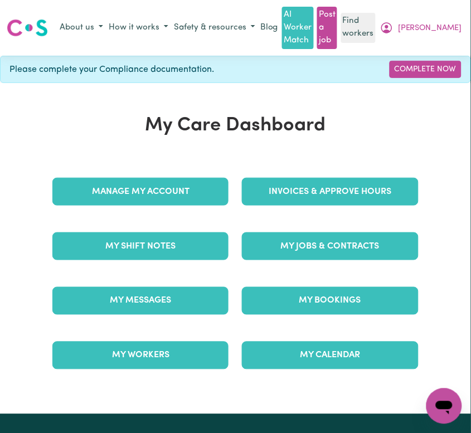
click at [313, 266] on div "My Jobs & Contracts" at bounding box center [329, 246] width 189 height 55
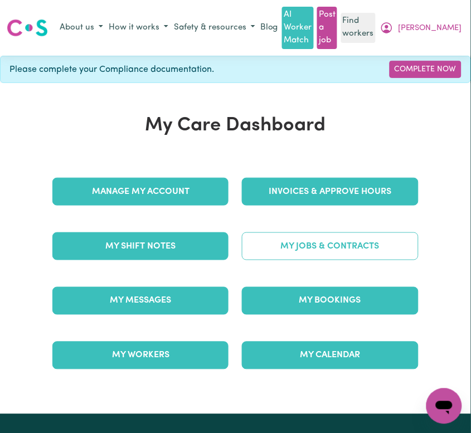
click at [315, 257] on link "My Jobs & Contracts" at bounding box center [330, 246] width 176 height 28
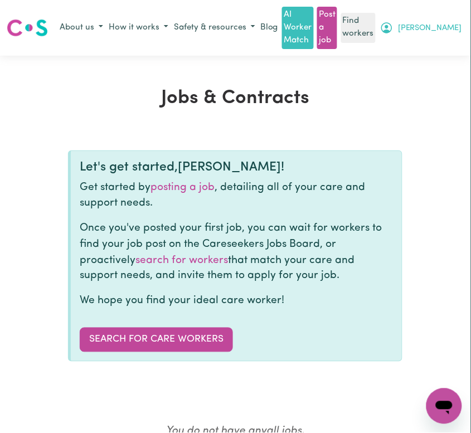
click at [392, 23] on icon "My Account" at bounding box center [386, 27] width 11 height 11
click at [438, 66] on link "Logout" at bounding box center [420, 70] width 88 height 21
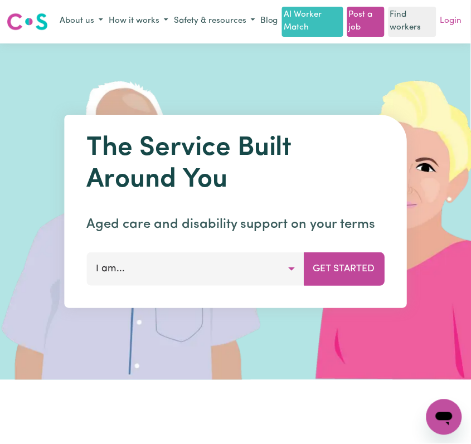
click at [456, 23] on link "Login" at bounding box center [451, 21] width 26 height 17
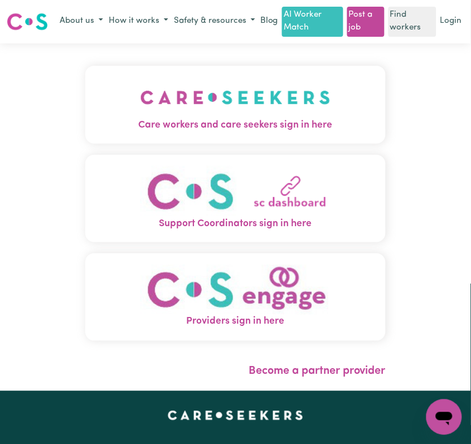
click at [176, 118] on img "Care workers and care seekers sign in here" at bounding box center [235, 97] width 190 height 41
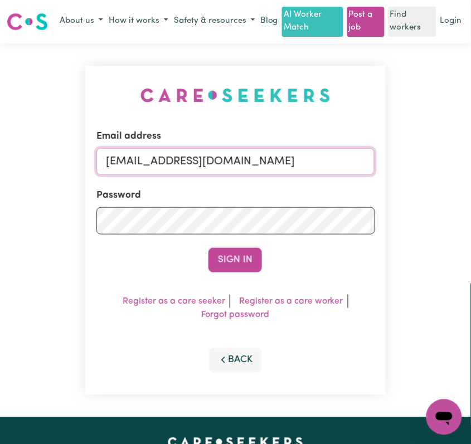
click at [177, 175] on input "onboardingcs@careseekers.com.au" at bounding box center [235, 161] width 278 height 27
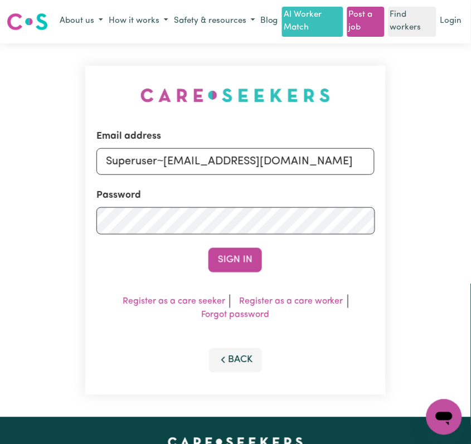
drag, startPoint x: 163, startPoint y: 169, endPoint x: 421, endPoint y: 169, distance: 257.9
click at [421, 169] on div "Email address Superuser~jakedworkin@hotmail.com Password Sign In Register as a …" at bounding box center [235, 230] width 471 height 374
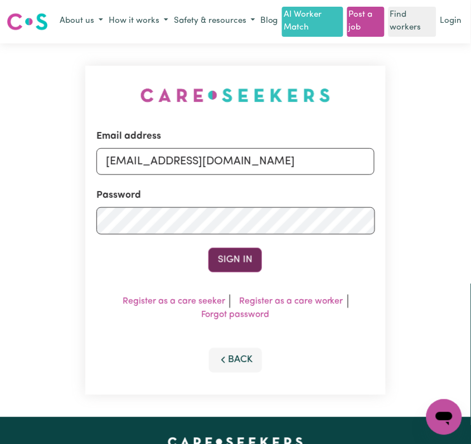
type input "Superuser~dalys@absolutecoordination.com.au"
drag, startPoint x: 240, startPoint y: 272, endPoint x: 158, endPoint y: 283, distance: 82.6
click at [239, 272] on button "Sign In" at bounding box center [234, 260] width 53 height 25
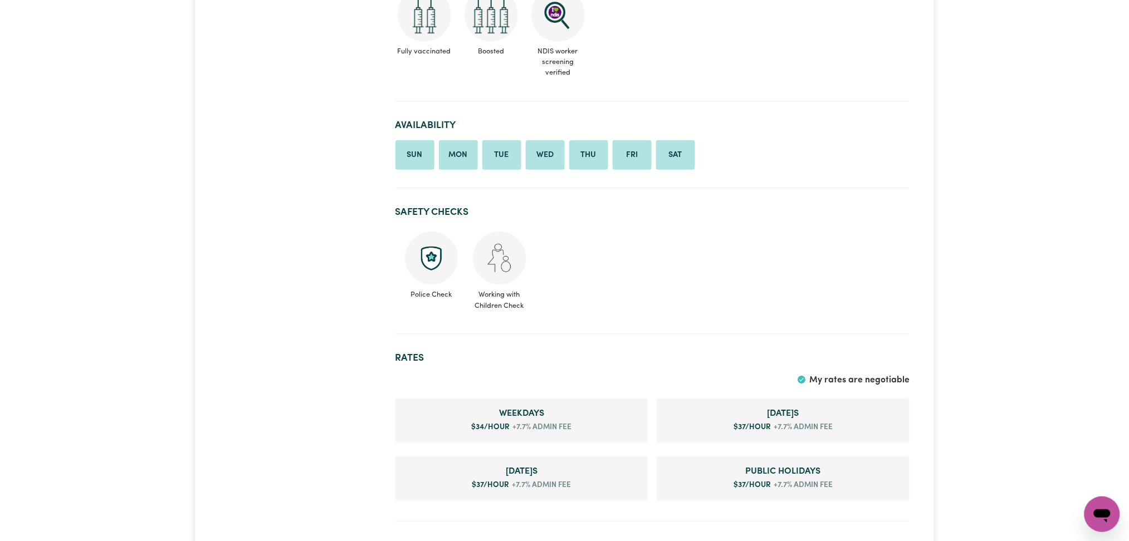
scroll to position [148, 0]
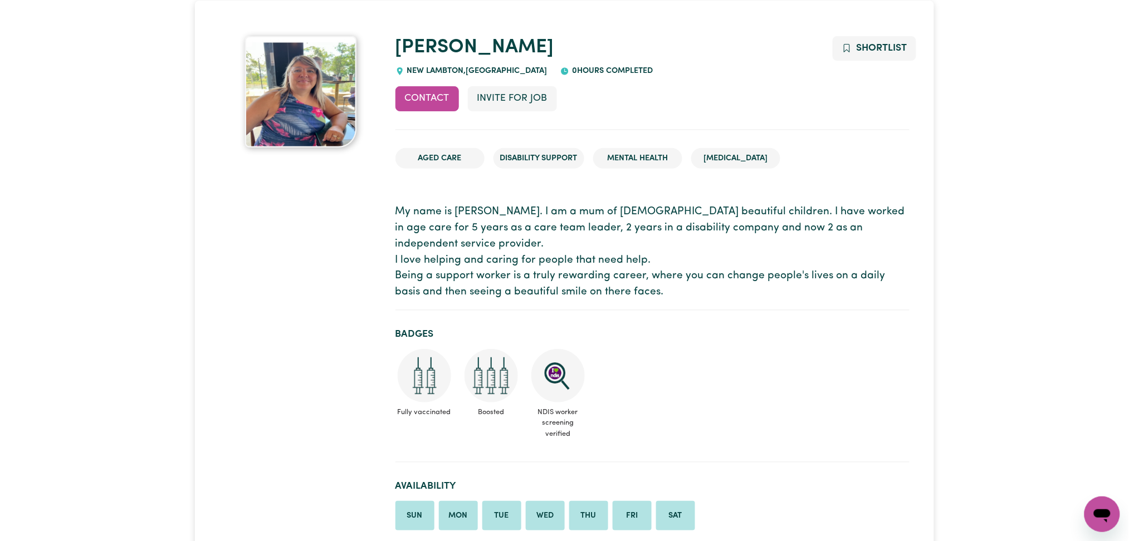
scroll to position [297, 0]
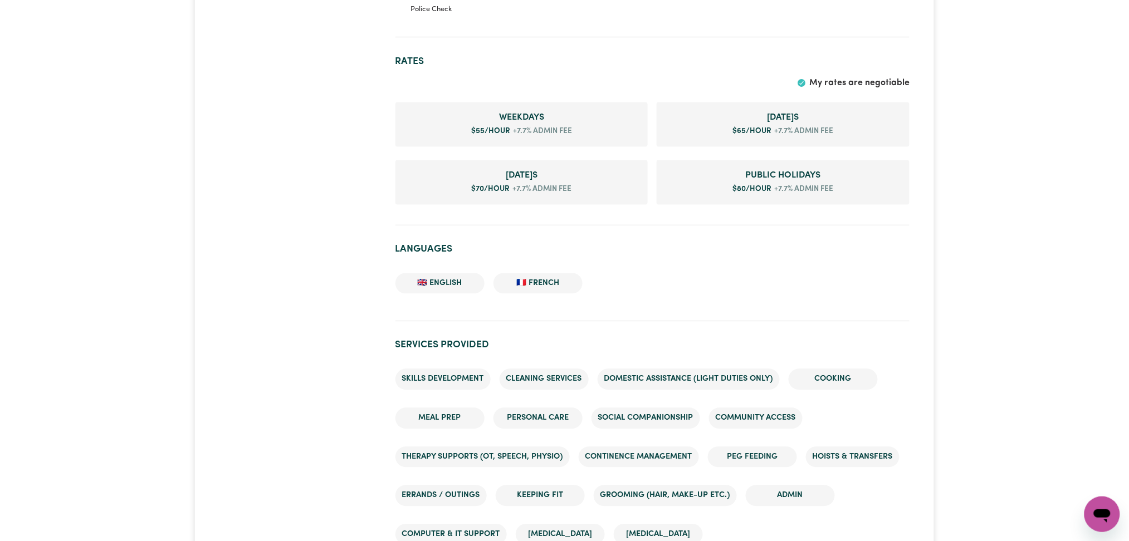
scroll to position [560, 0]
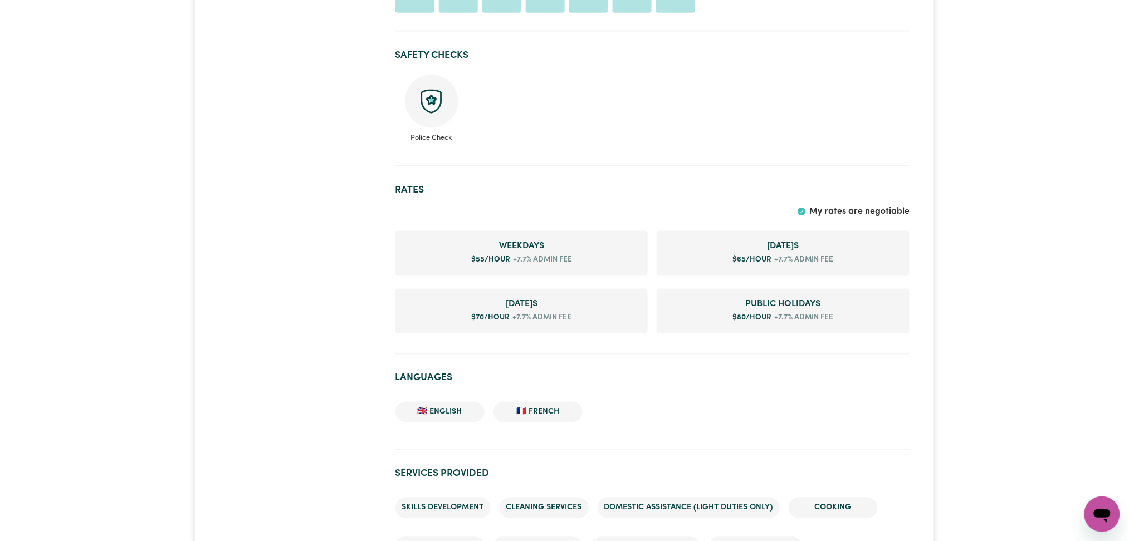
click at [577, 211] on div "My rates are negotiable" at bounding box center [653, 212] width 514 height 14
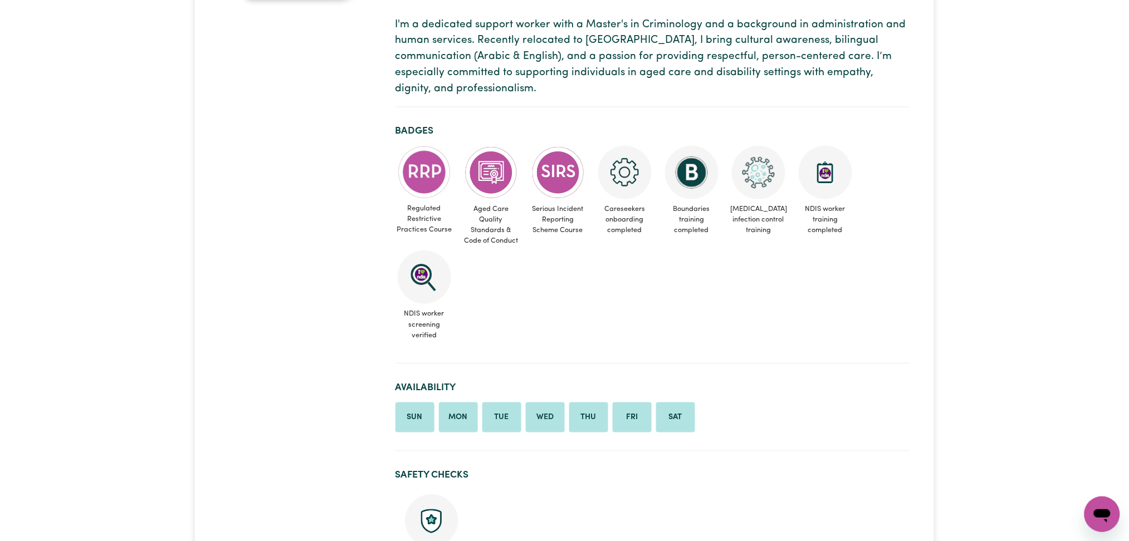
scroll to position [446, 0]
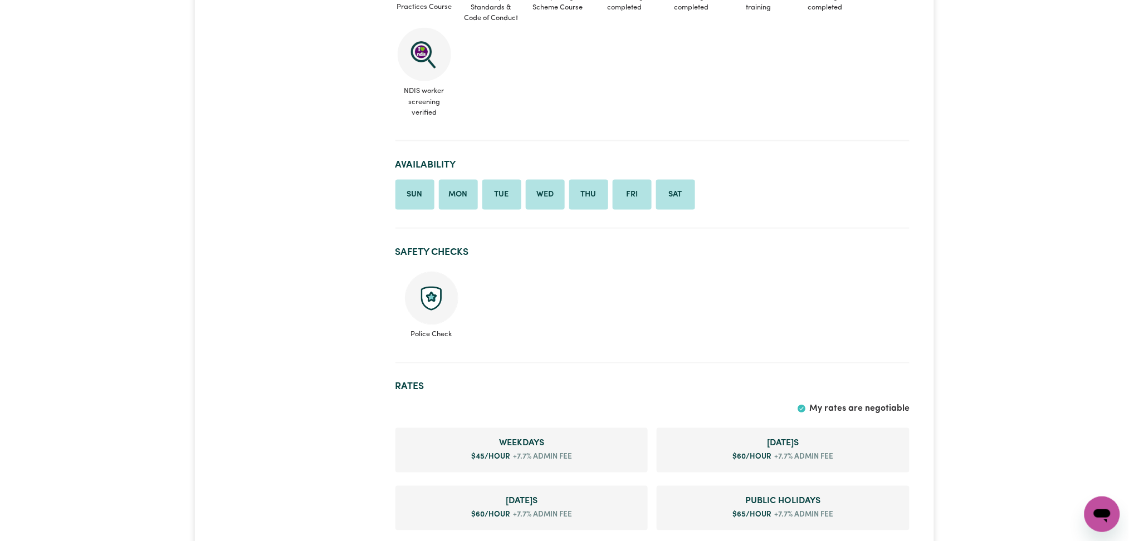
click at [727, 320] on ul "Police Check" at bounding box center [653, 305] width 514 height 77
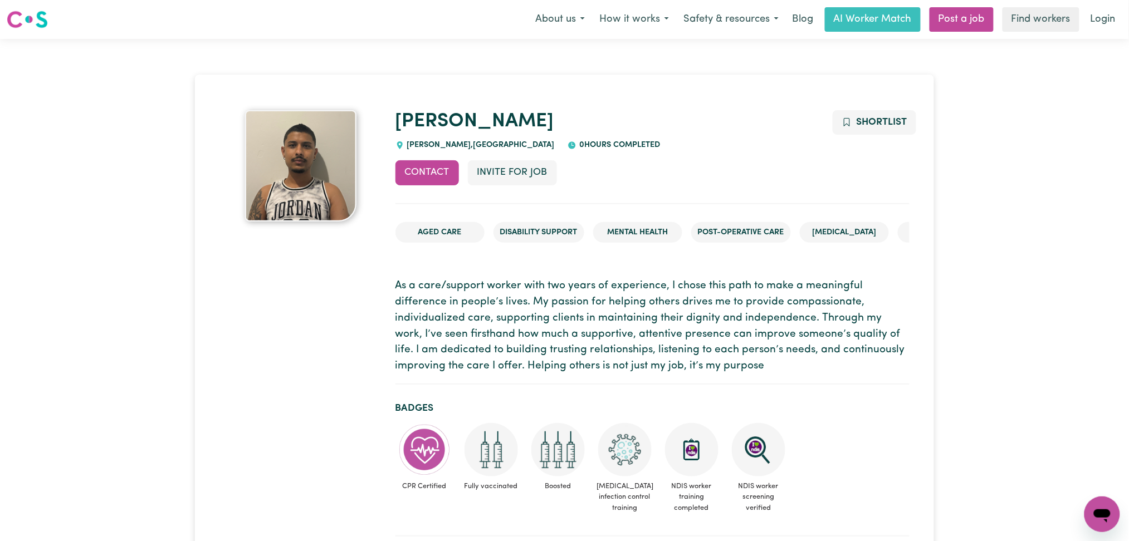
click at [398, 308] on p "As a care/support worker with two years of experience, I chose this path to mak…" at bounding box center [653, 327] width 514 height 96
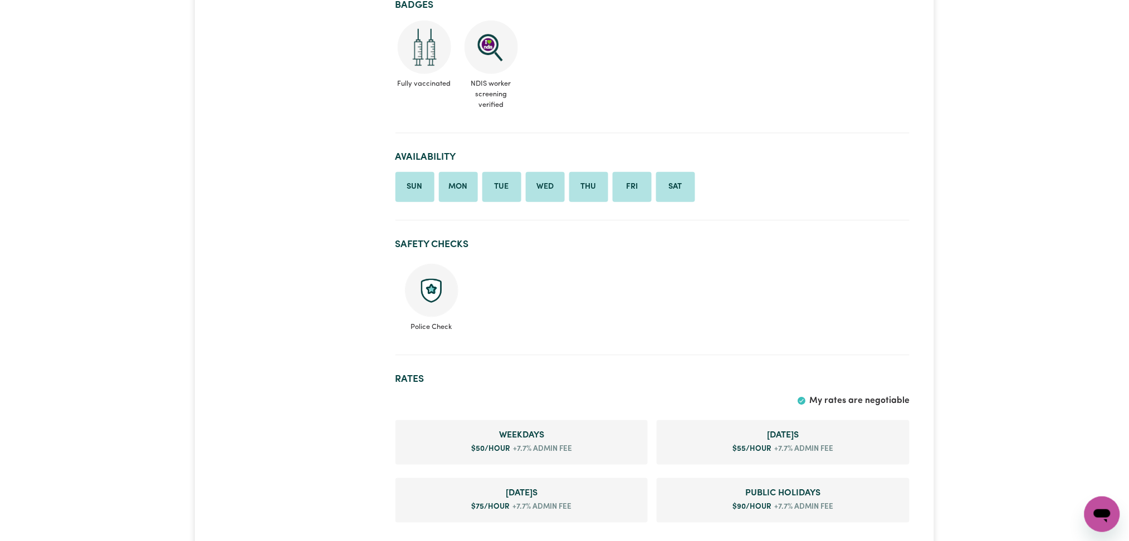
scroll to position [74, 0]
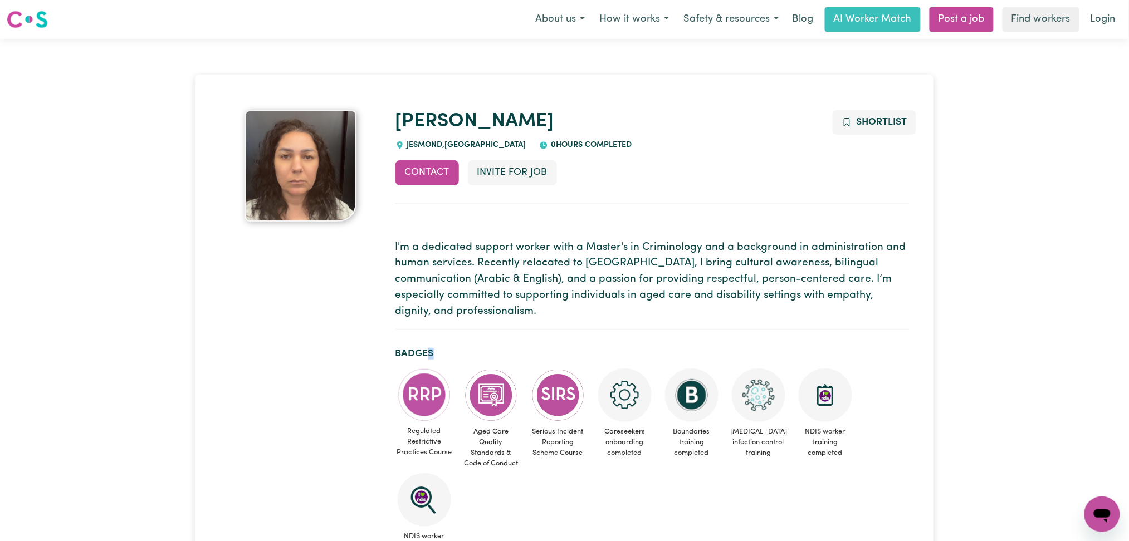
drag, startPoint x: 431, startPoint y: 330, endPoint x: 309, endPoint y: 307, distance: 124.2
